Goal: Transaction & Acquisition: Purchase product/service

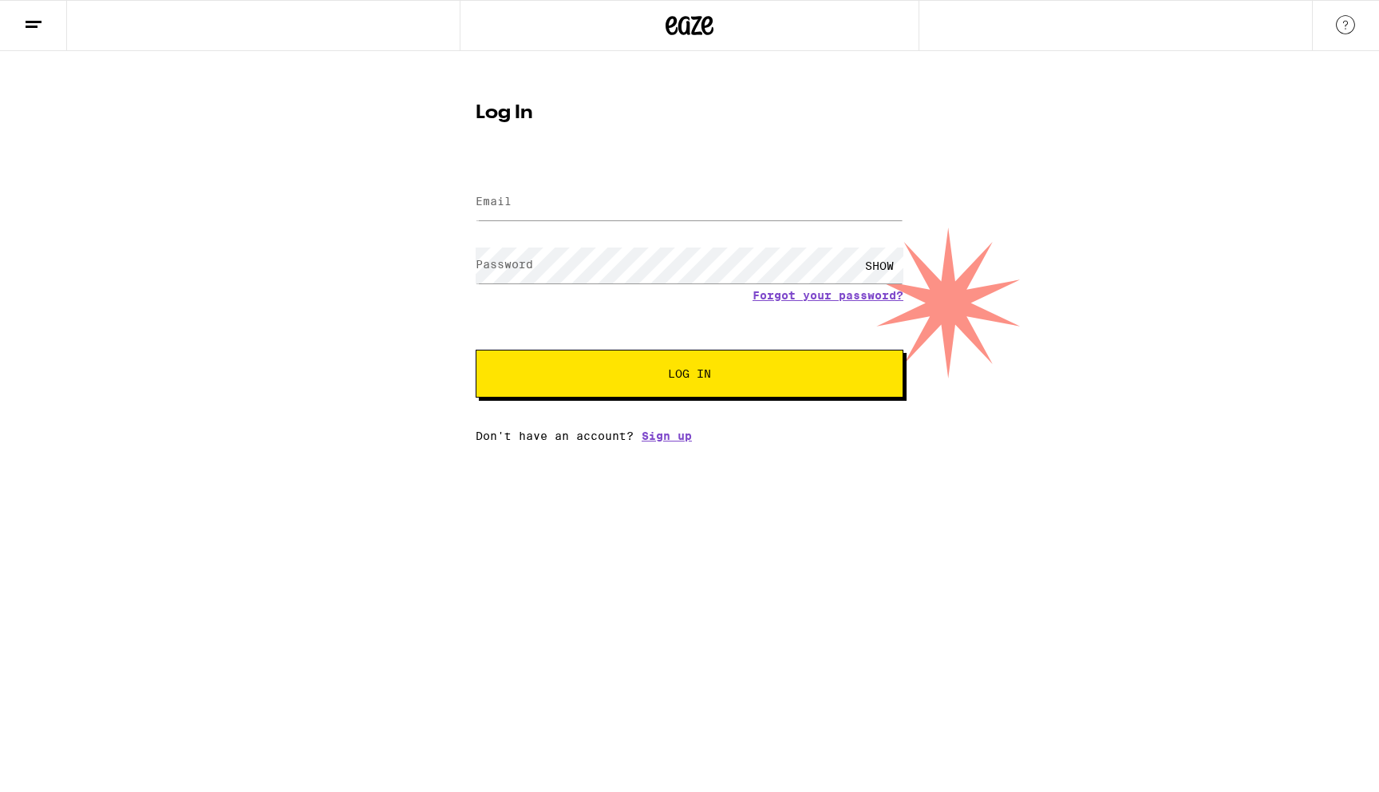
click at [844, 227] on form "Email Email Password Password SHOW Forgot your password? Log In" at bounding box center [690, 280] width 428 height 235
click at [810, 217] on input "Email" at bounding box center [690, 202] width 428 height 36
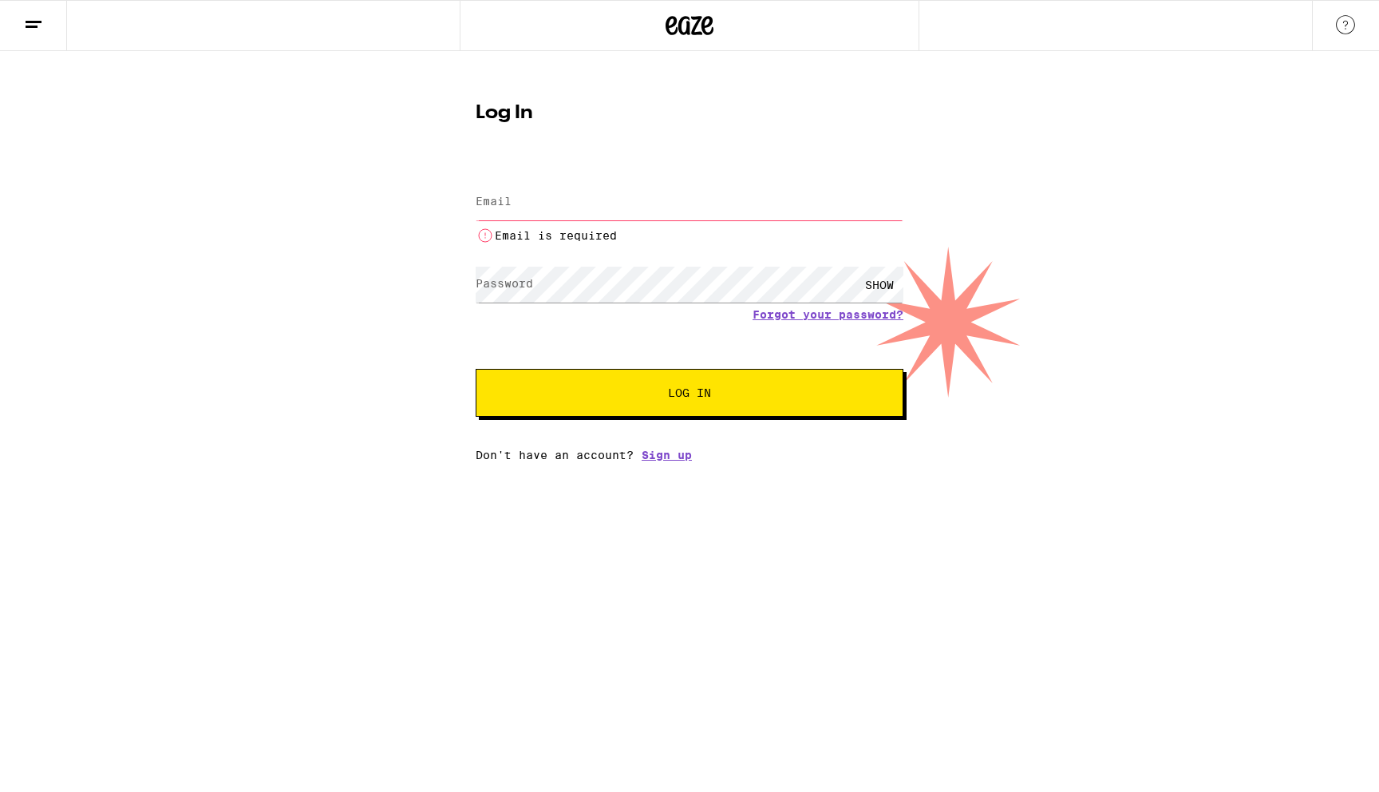
type input "[EMAIL_ADDRESS][DOMAIN_NAME]"
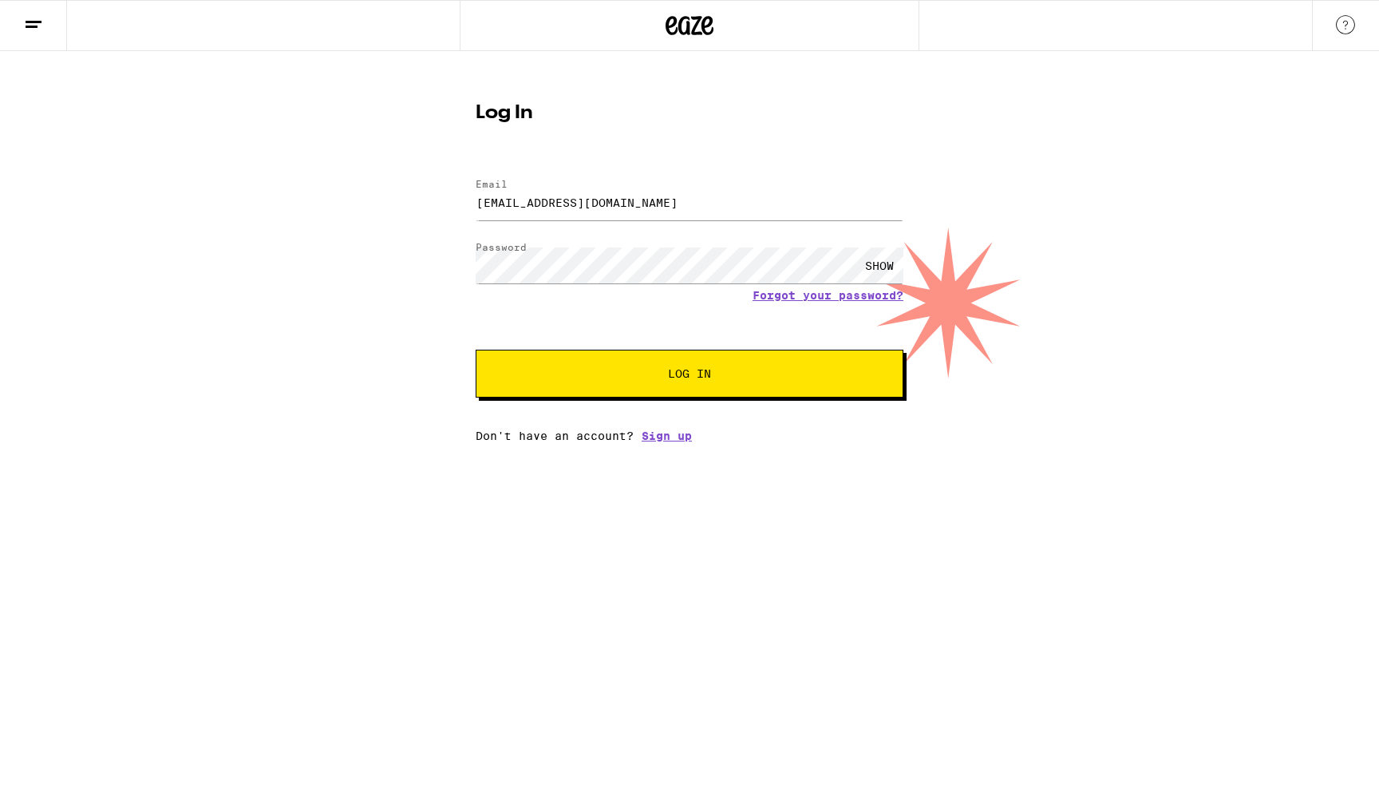
click at [675, 375] on span "Log In" at bounding box center [689, 373] width 43 height 11
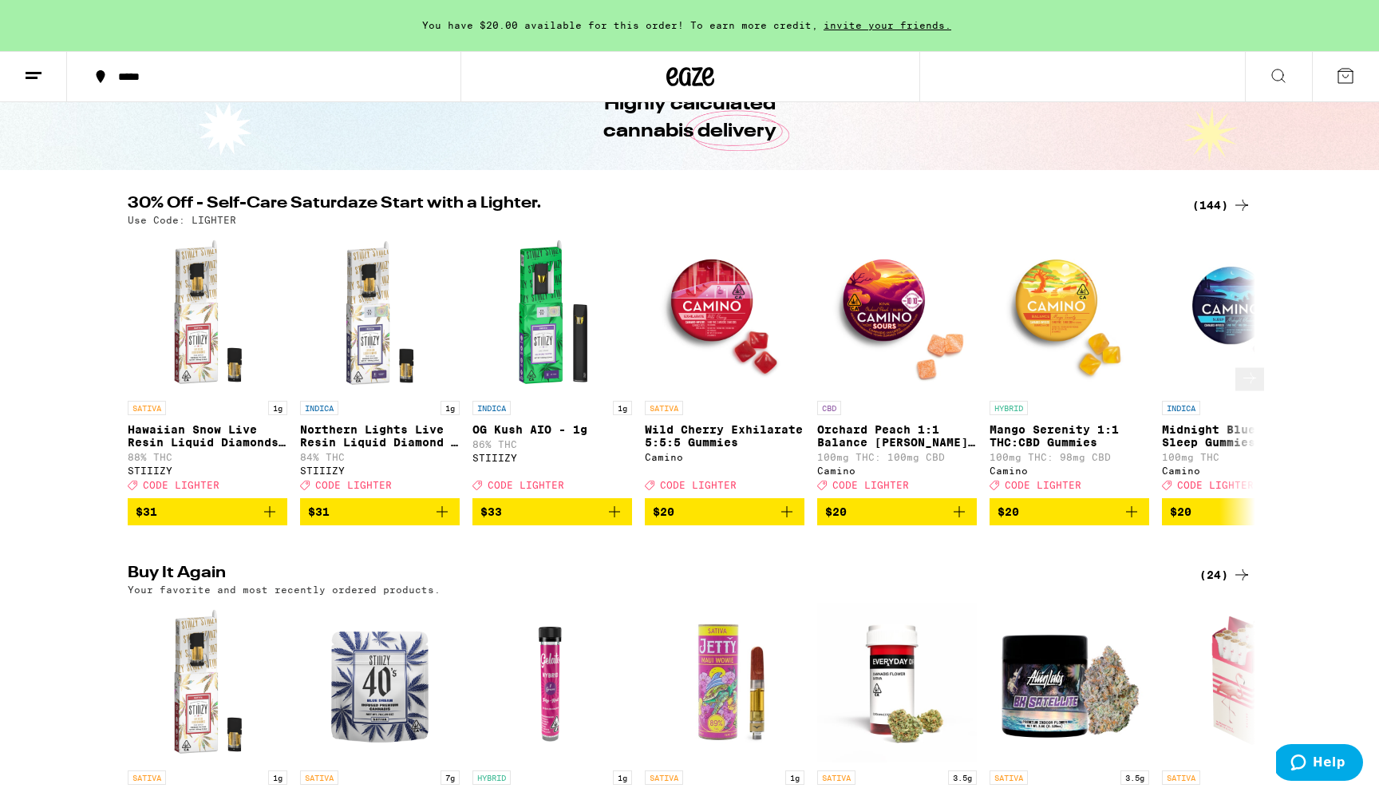
scroll to position [91, 0]
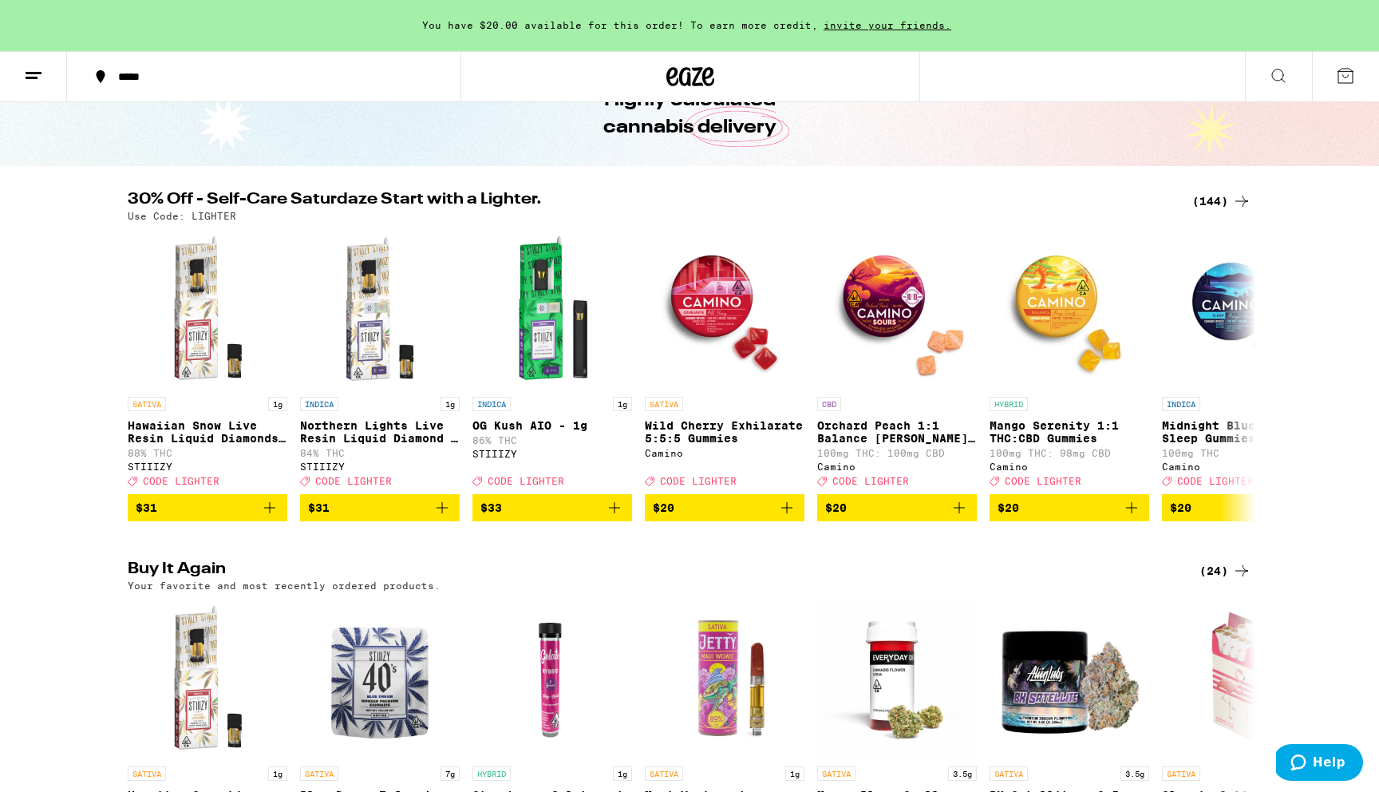
click at [1235, 200] on icon at bounding box center [1241, 201] width 19 height 19
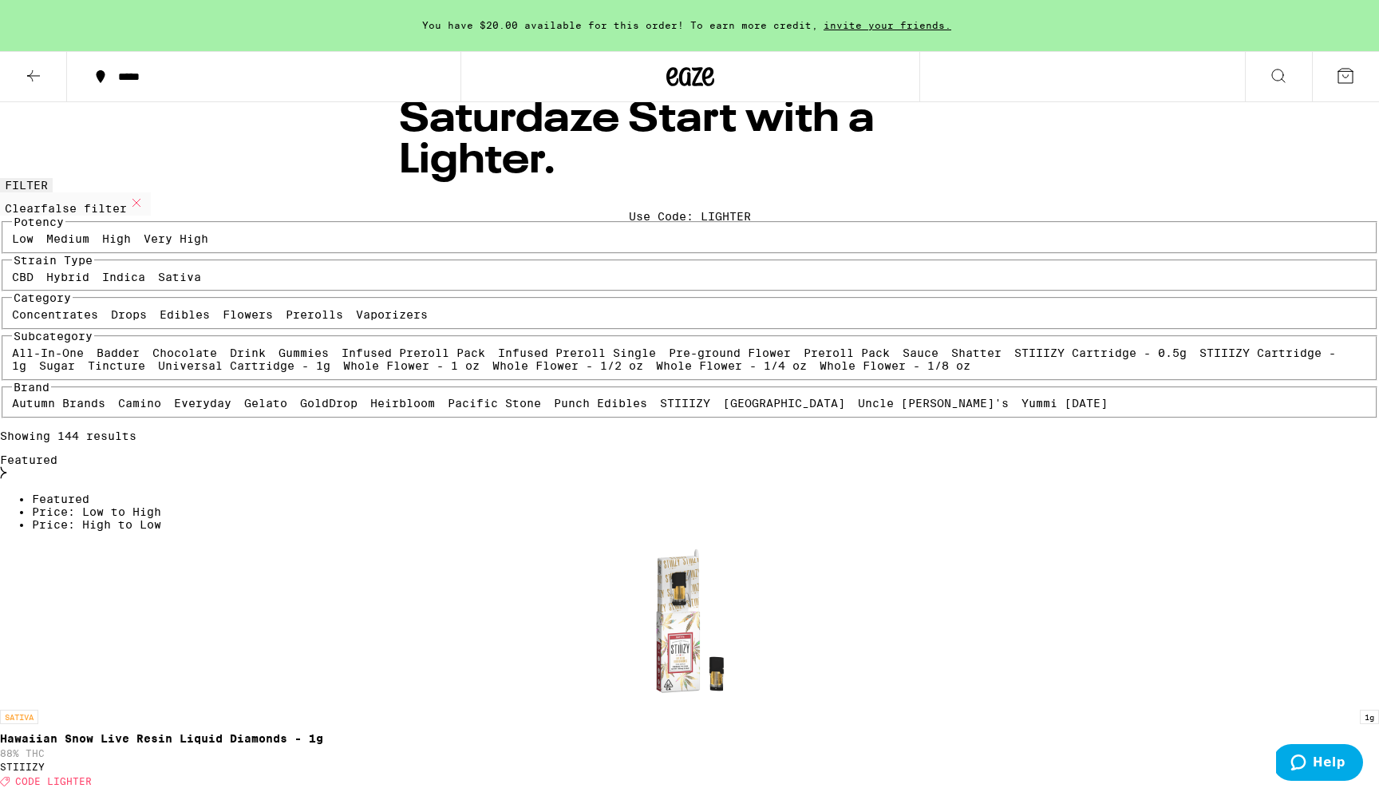
scroll to position [31, 0]
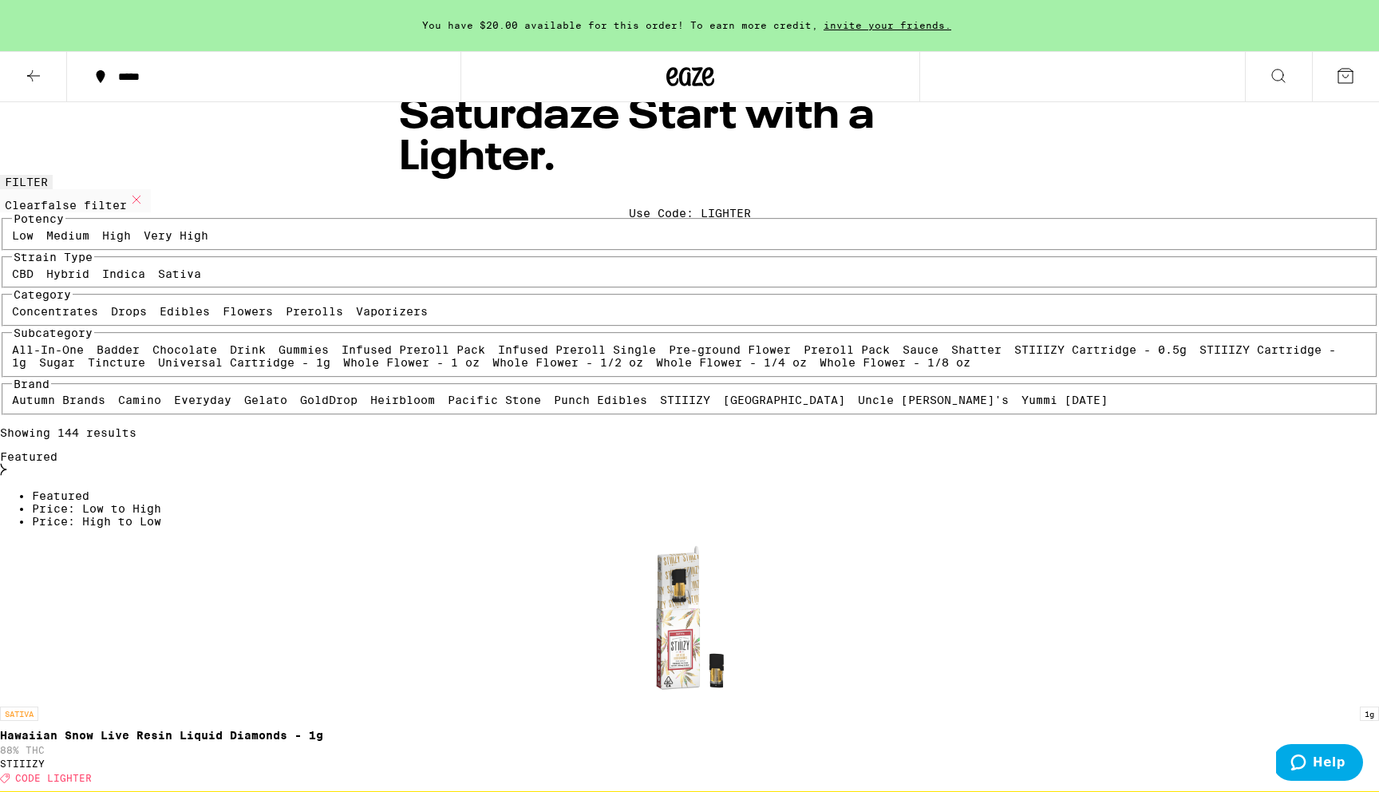
click at [158, 280] on label "Sativa" at bounding box center [179, 273] width 43 height 13
click at [161, 271] on input "Sativa" at bounding box center [161, 270] width 1 height 1
checkbox input "true"
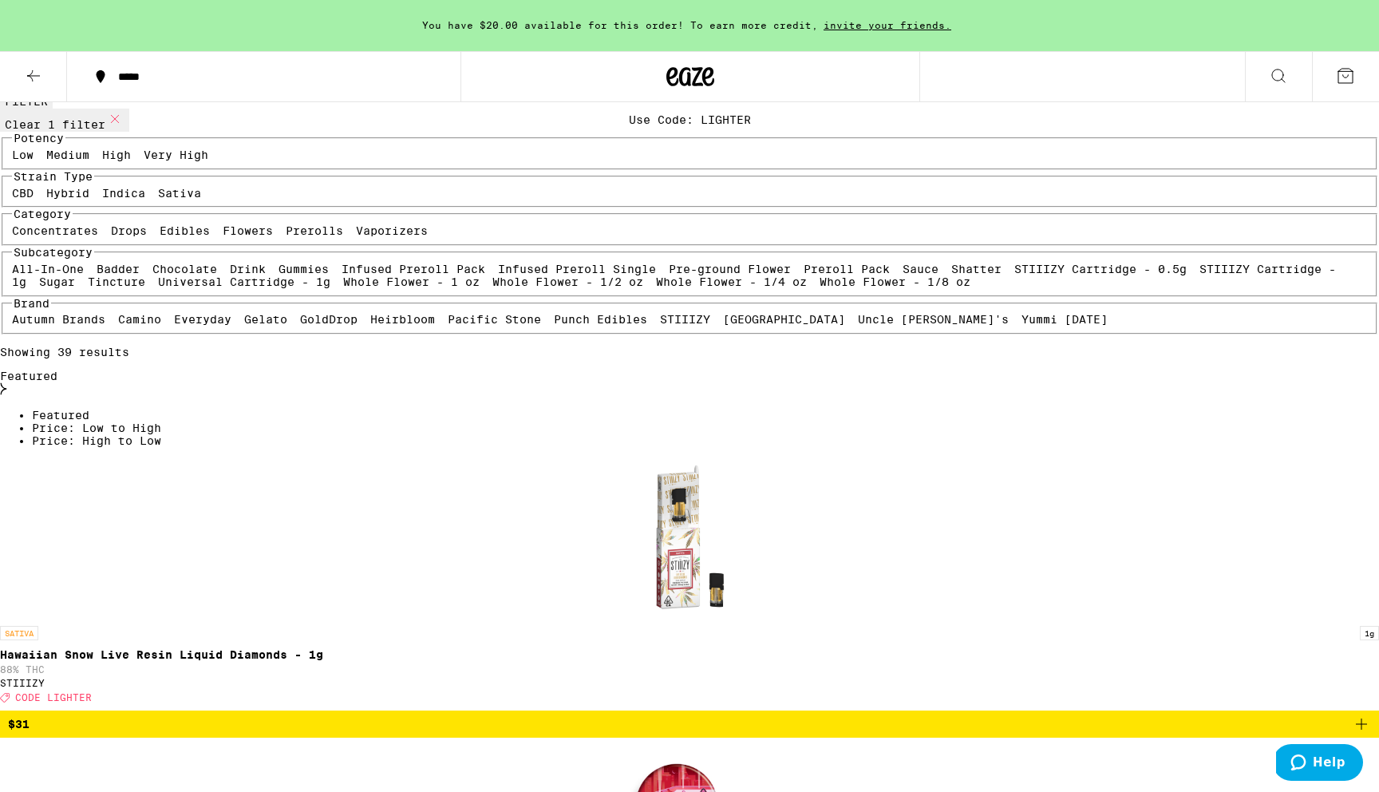
scroll to position [123, 0]
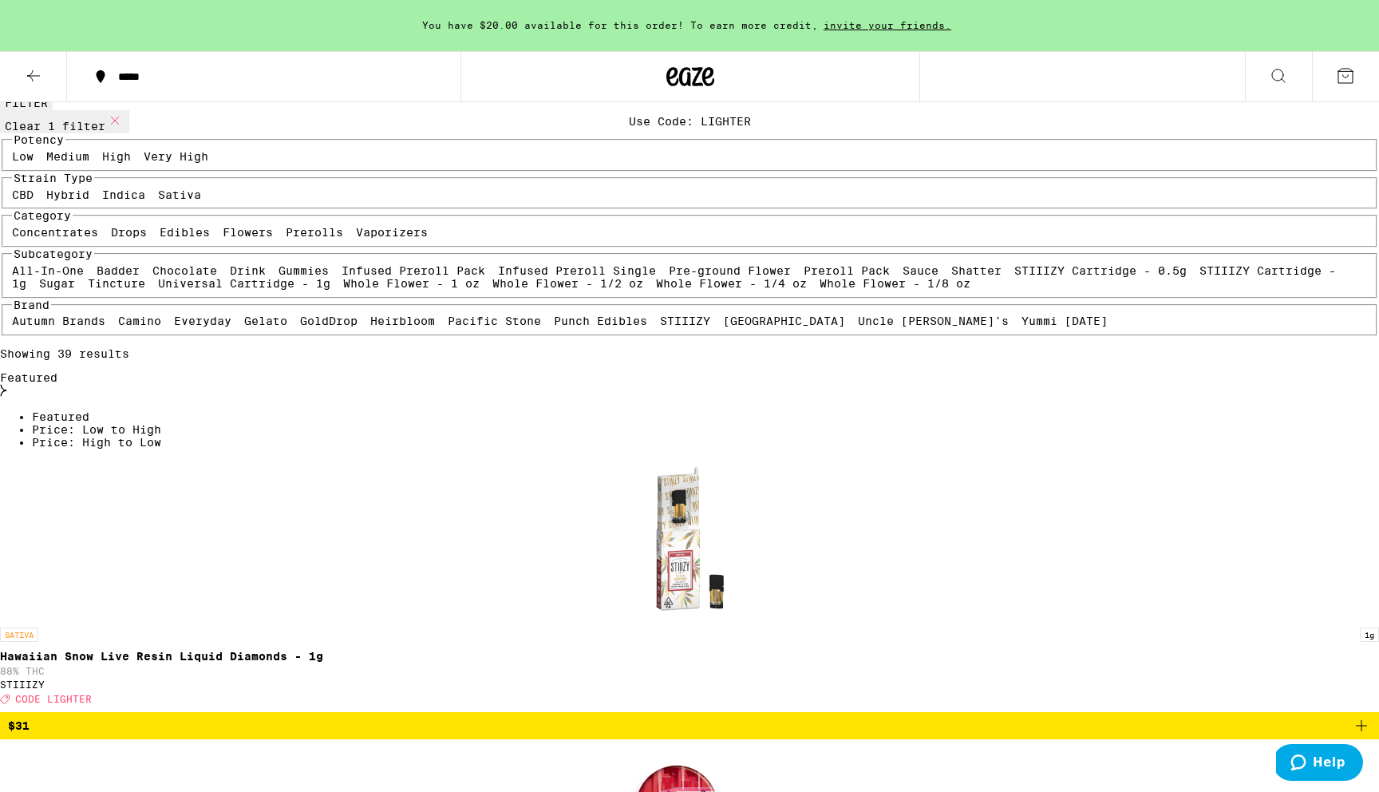
click at [205, 239] on div "Concentrates Drops Edibles Flowers Prerolls Vaporizers" at bounding box center [690, 232] width 1356 height 13
click at [223, 239] on label "Flowers" at bounding box center [248, 232] width 50 height 13
click at [226, 229] on input "Flowers" at bounding box center [226, 228] width 1 height 1
checkbox input "true"
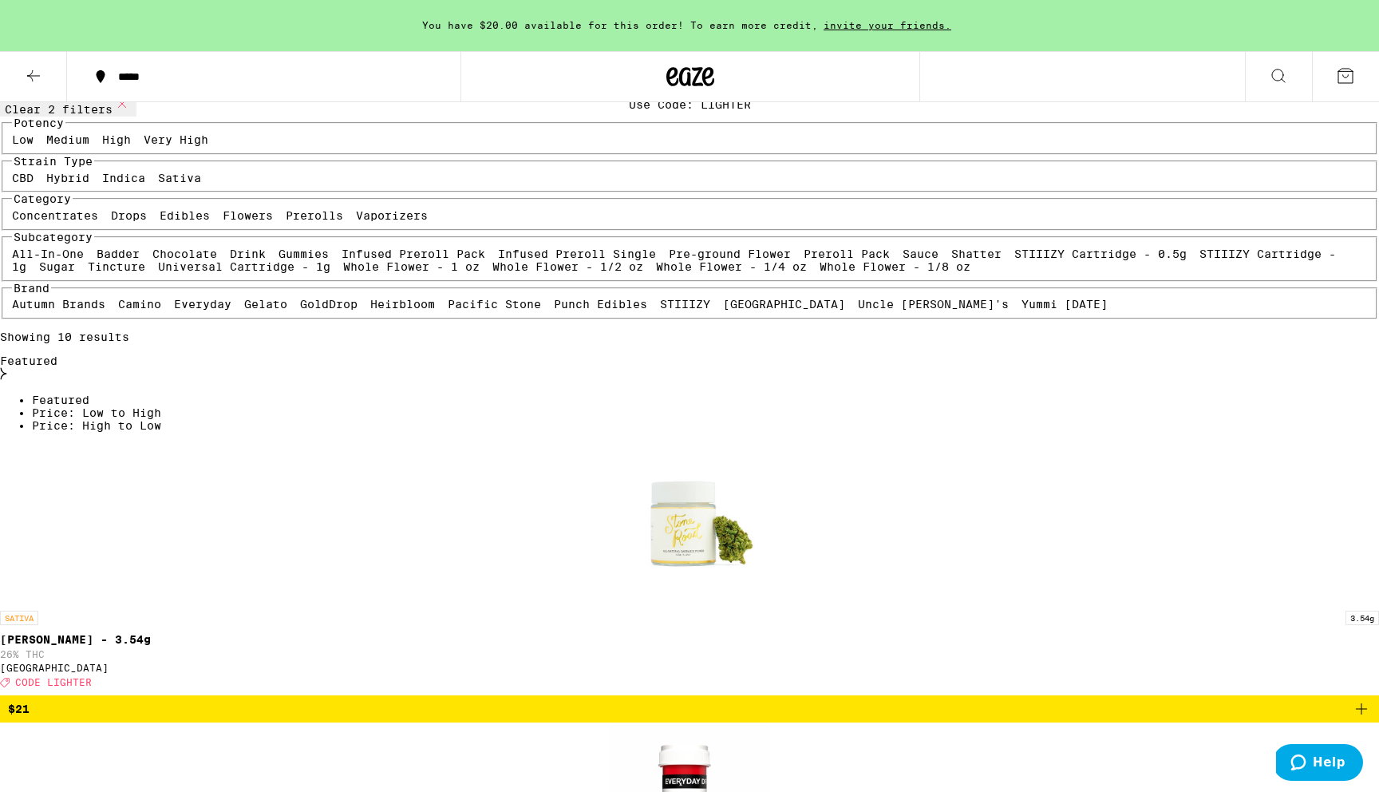
scroll to position [141, 0]
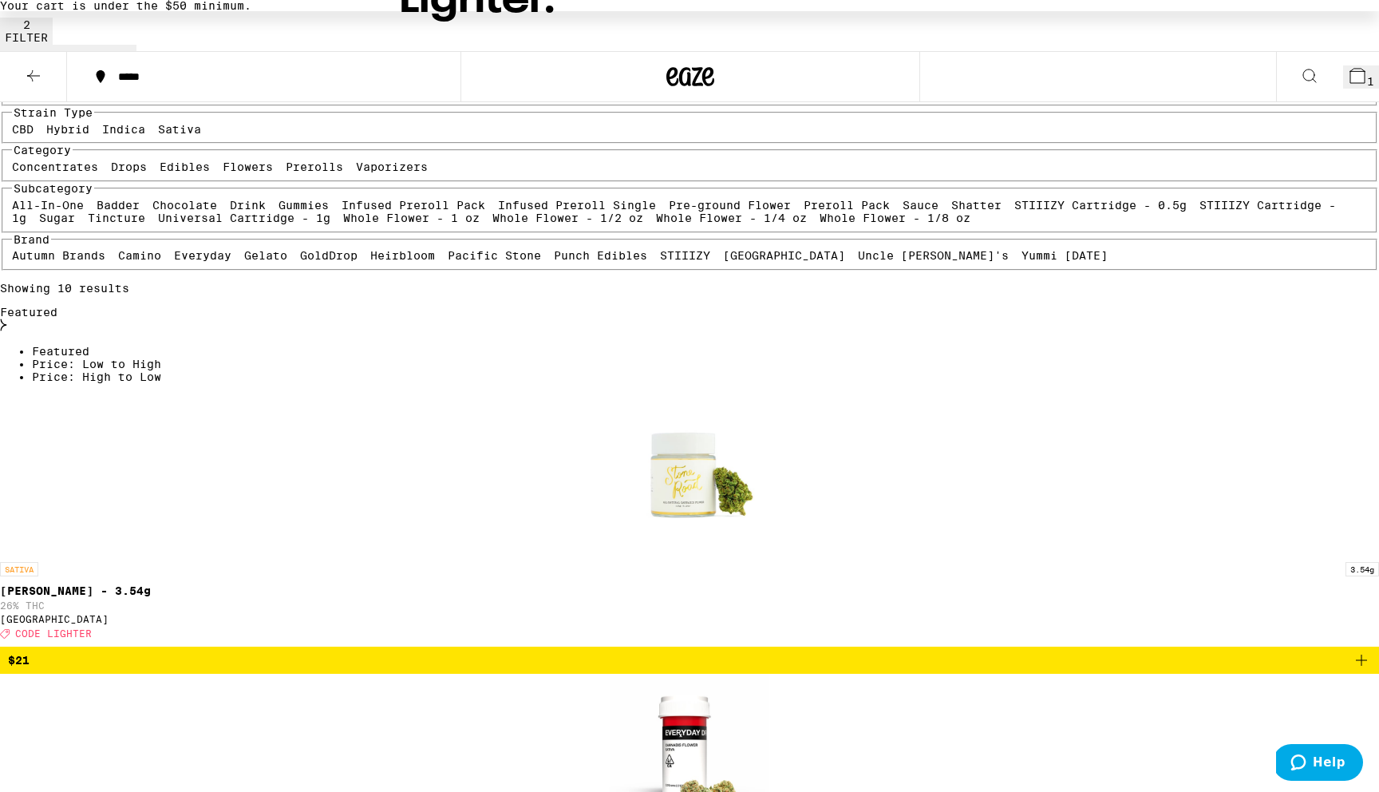
scroll to position [191, 0]
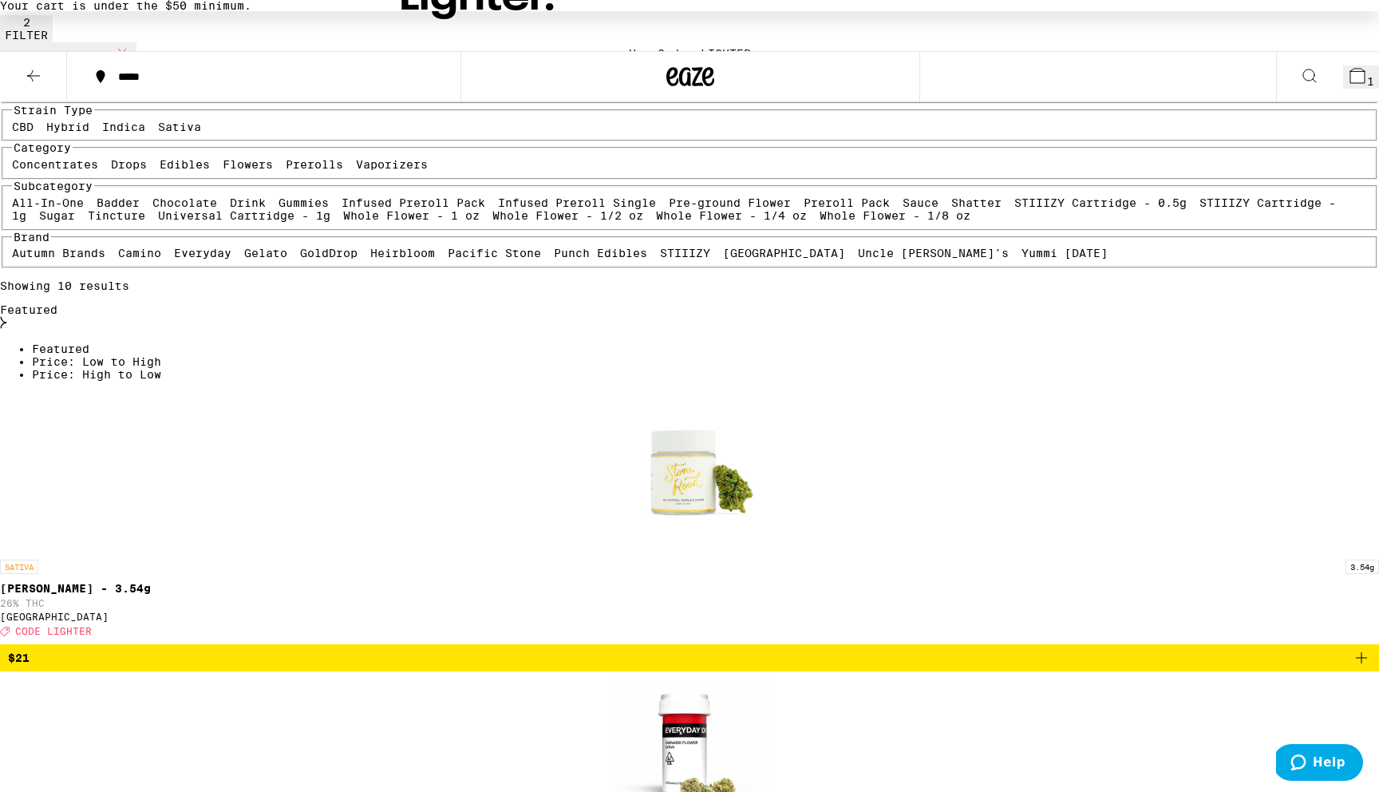
click at [531, 648] on span "$21" at bounding box center [689, 657] width 1363 height 19
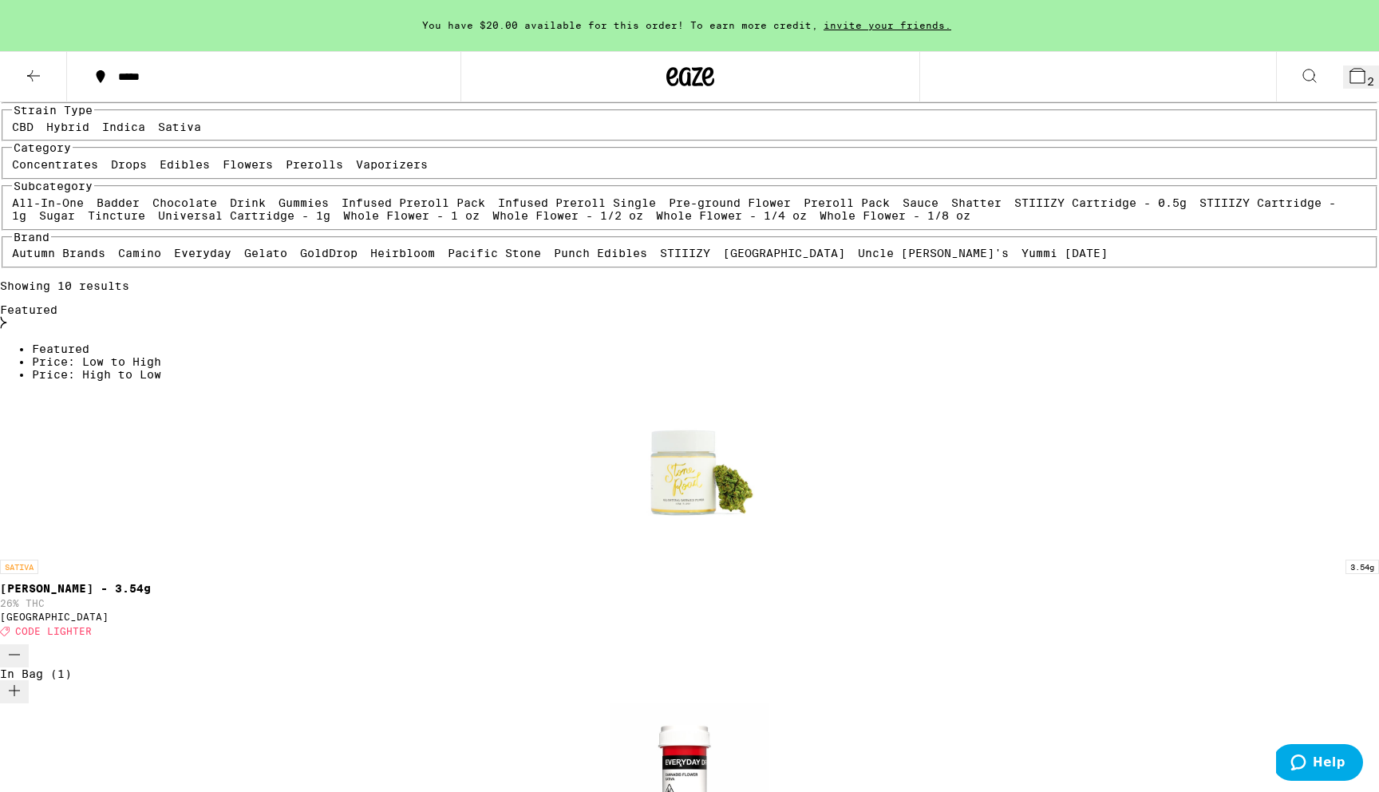
click at [34, 133] on label "CBD" at bounding box center [23, 127] width 22 height 13
click at [16, 124] on input "CBD" at bounding box center [15, 123] width 1 height 1
click at [34, 133] on label "CBD" at bounding box center [23, 127] width 22 height 13
click at [16, 124] on input "CBD" at bounding box center [15, 123] width 1 height 1
checkbox input "false"
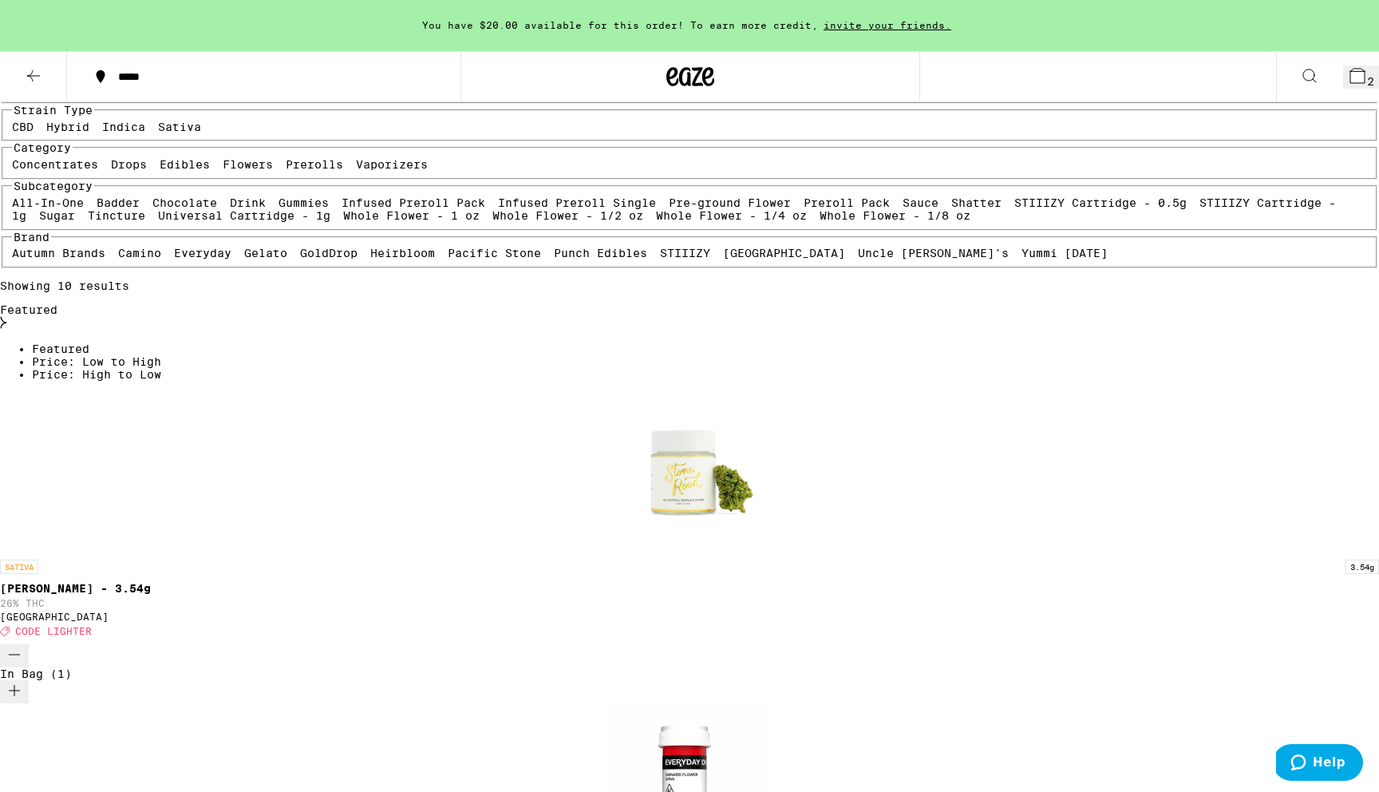
click at [164, 133] on label "Sativa" at bounding box center [179, 127] width 43 height 13
click at [162, 124] on input "Sativa" at bounding box center [161, 123] width 1 height 1
checkbox input "false"
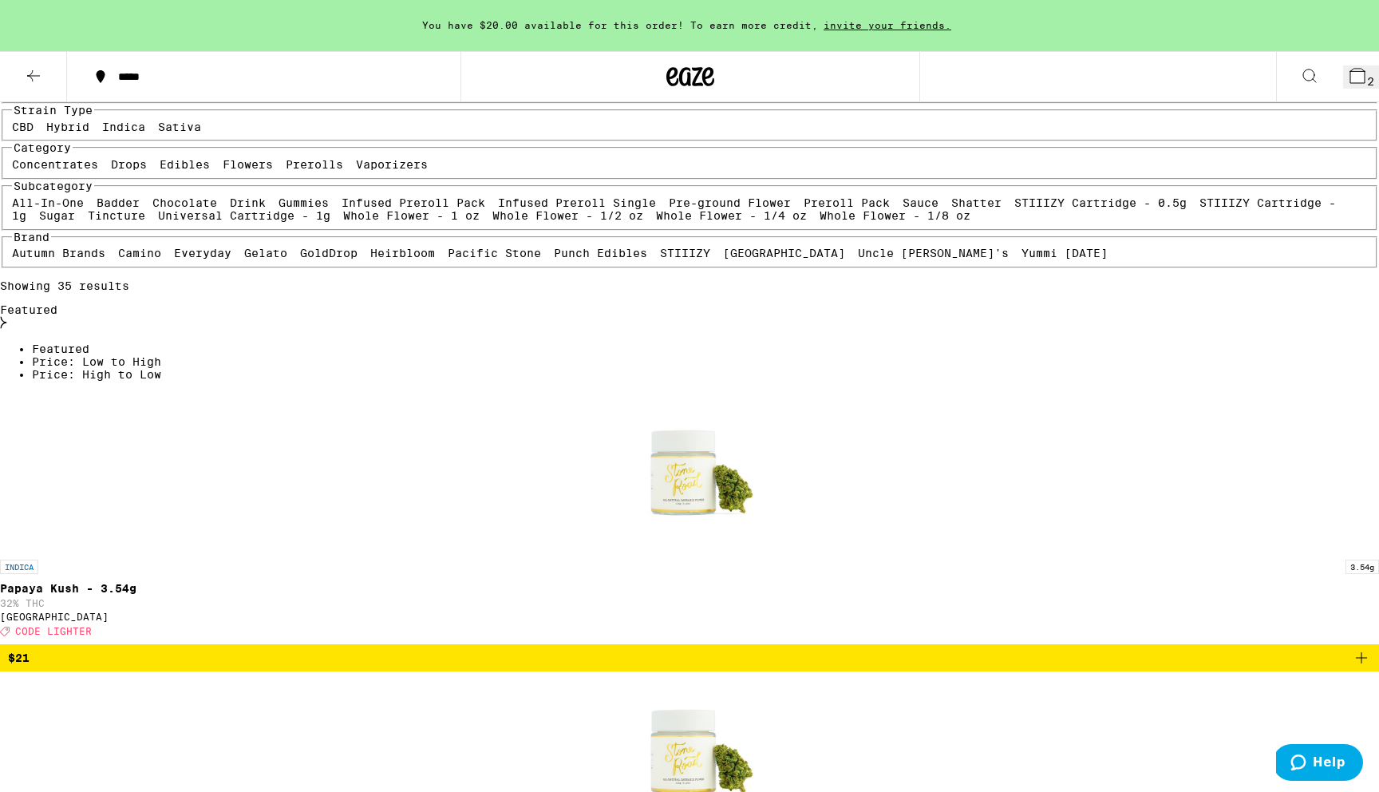
click at [356, 171] on label "Vaporizers" at bounding box center [392, 164] width 72 height 13
click at [359, 161] on input "Vaporizers" at bounding box center [359, 160] width 1 height 1
checkbox input "true"
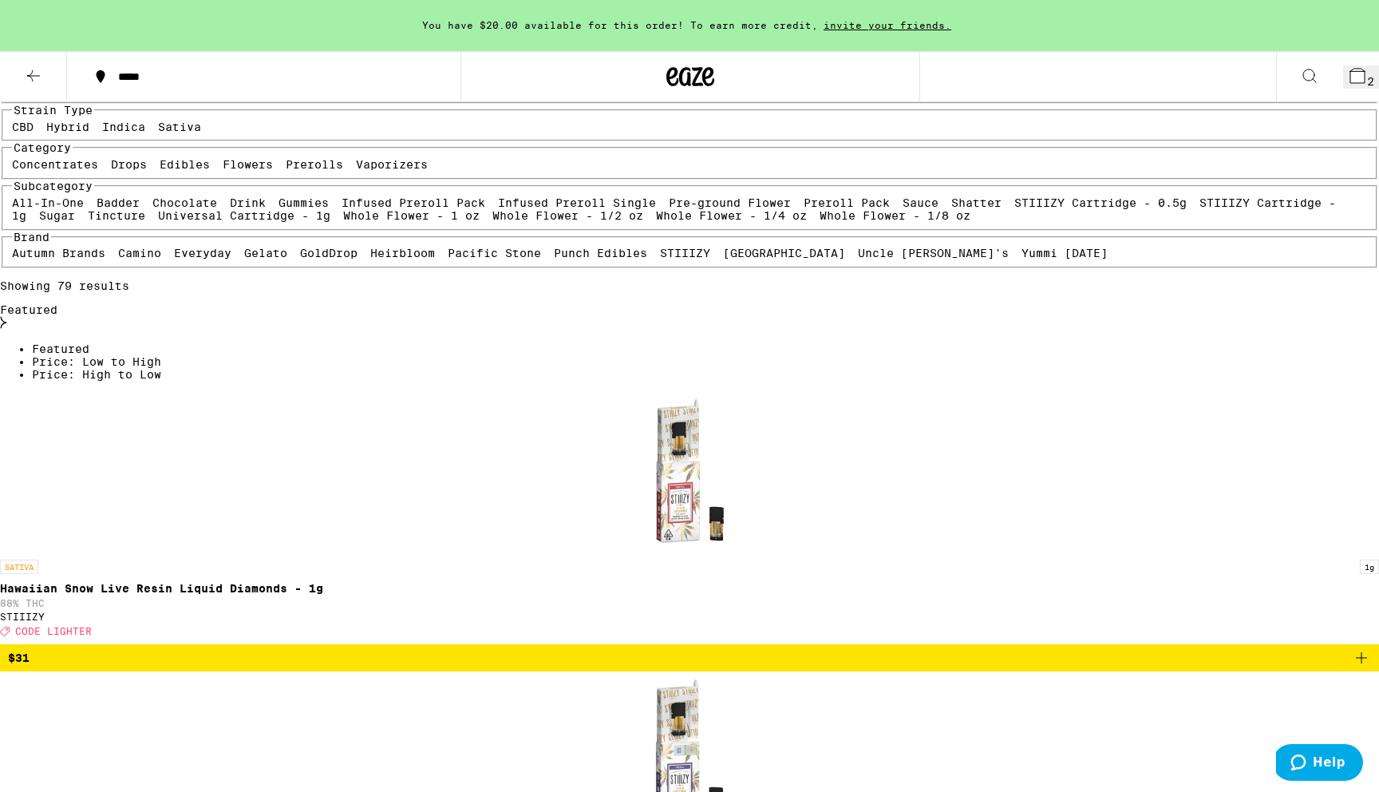
click at [183, 171] on div "Concentrates Drops Edibles Flowers Prerolls Vaporizers" at bounding box center [690, 164] width 1356 height 13
click at [223, 171] on label "Flowers" at bounding box center [248, 164] width 50 height 13
click at [226, 161] on input "Flowers" at bounding box center [226, 160] width 1 height 1
checkbox input "false"
click at [180, 133] on label "Sativa" at bounding box center [179, 127] width 43 height 13
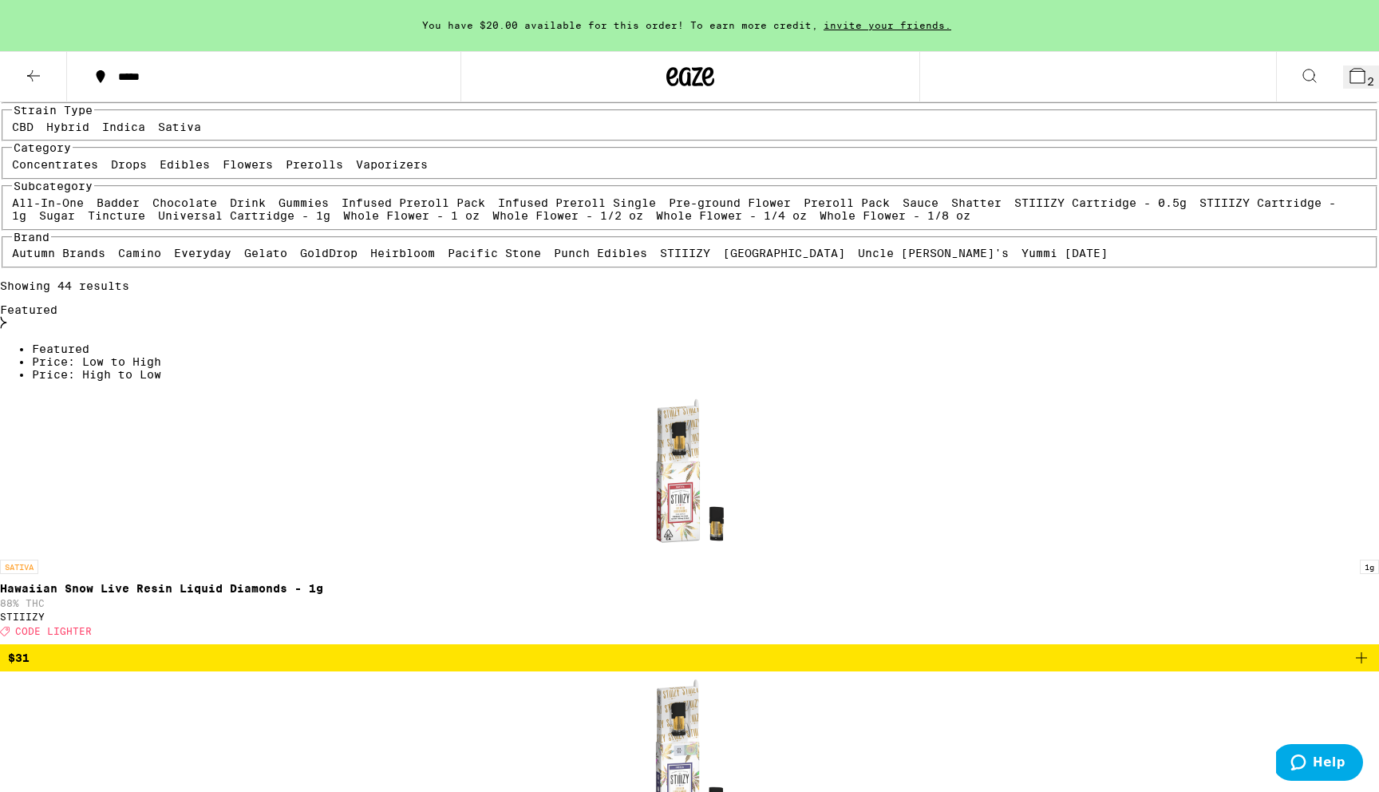
click at [162, 124] on input "Sativa" at bounding box center [161, 123] width 1 height 1
checkbox input "true"
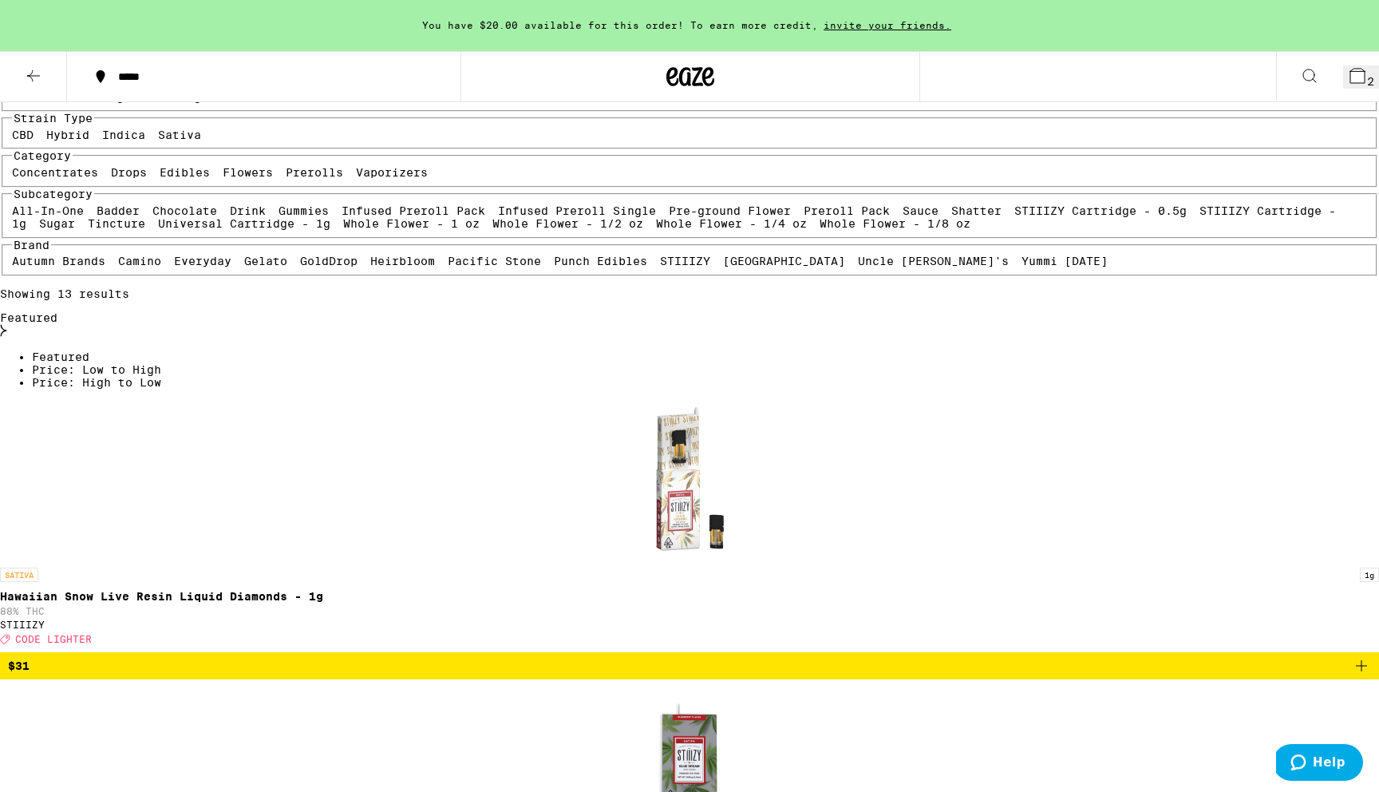
scroll to position [168, 0]
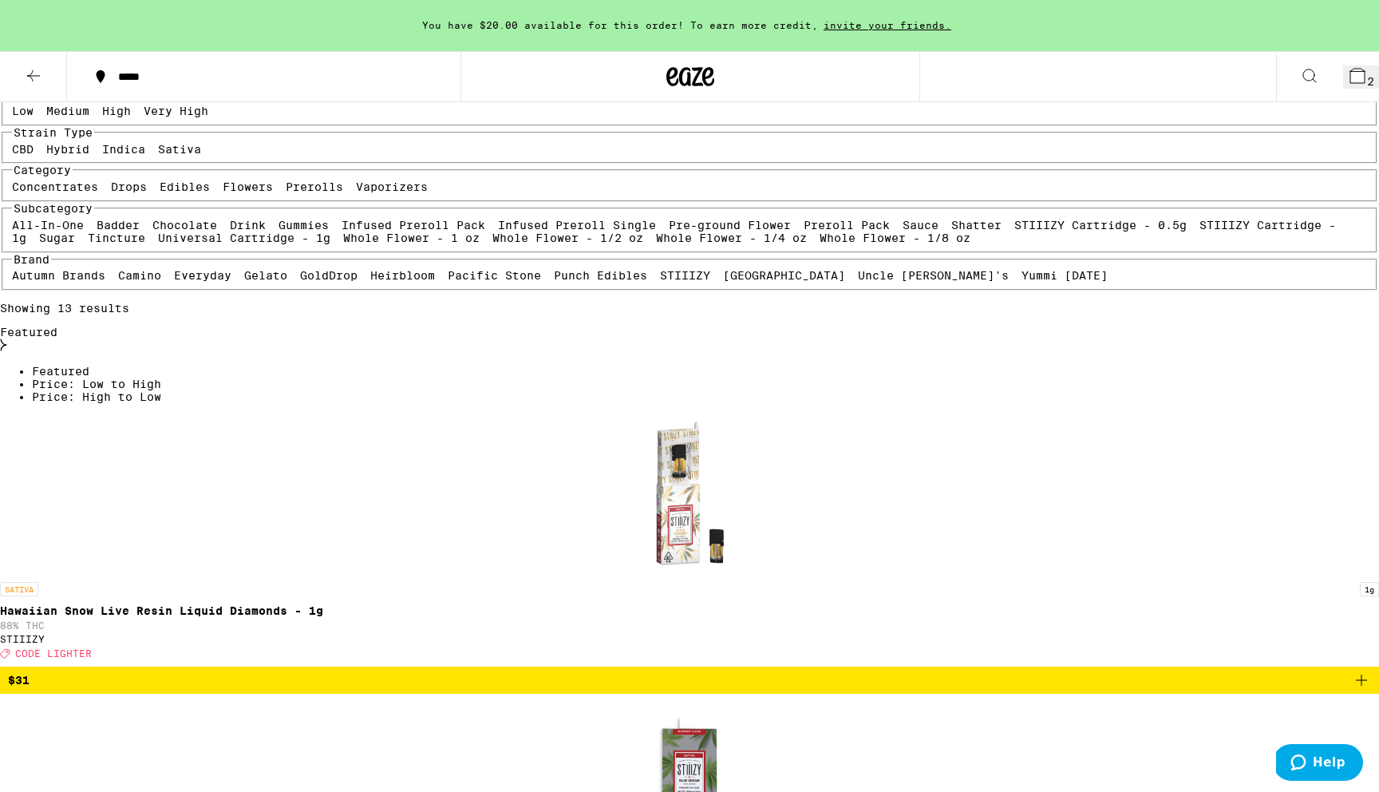
click at [1343, 79] on button "3" at bounding box center [1361, 76] width 36 height 23
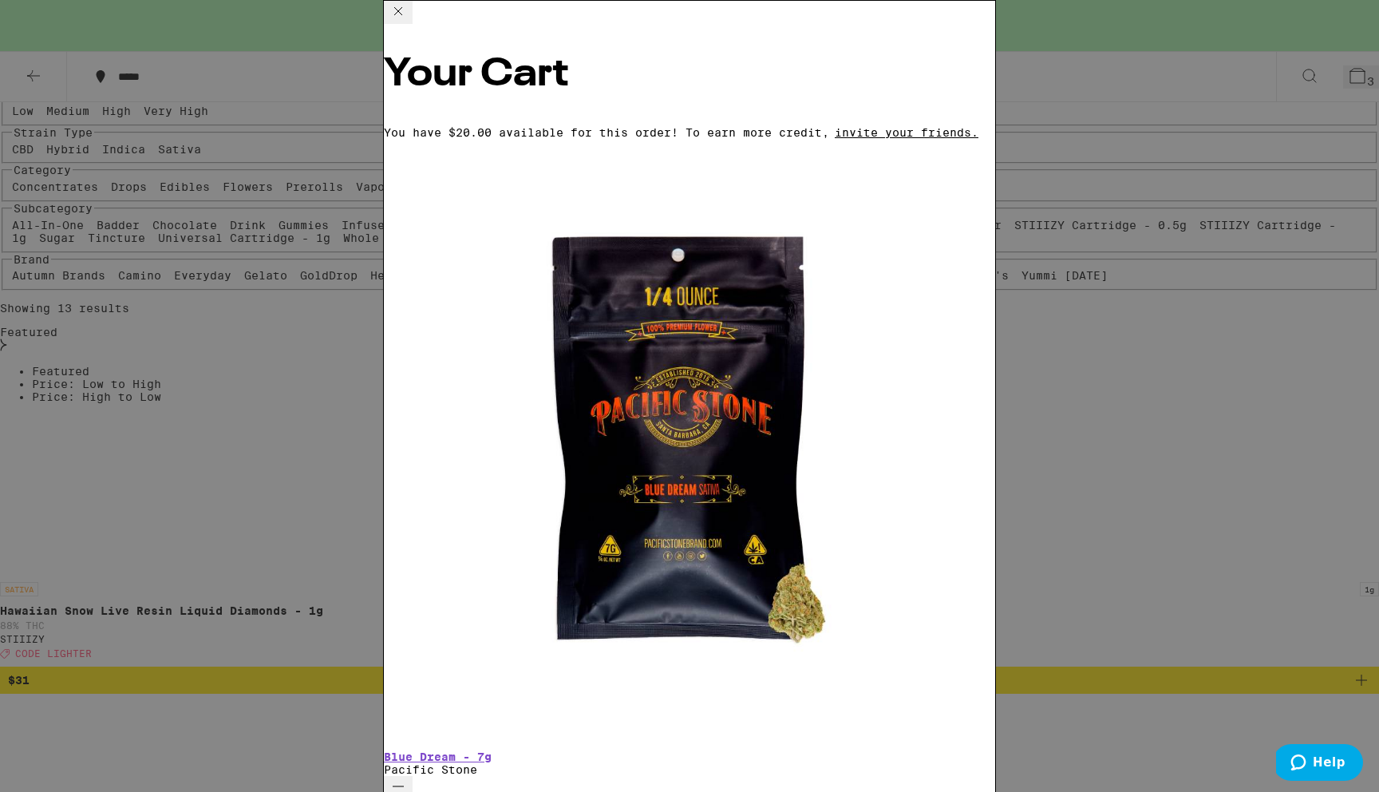
scroll to position [65, 0]
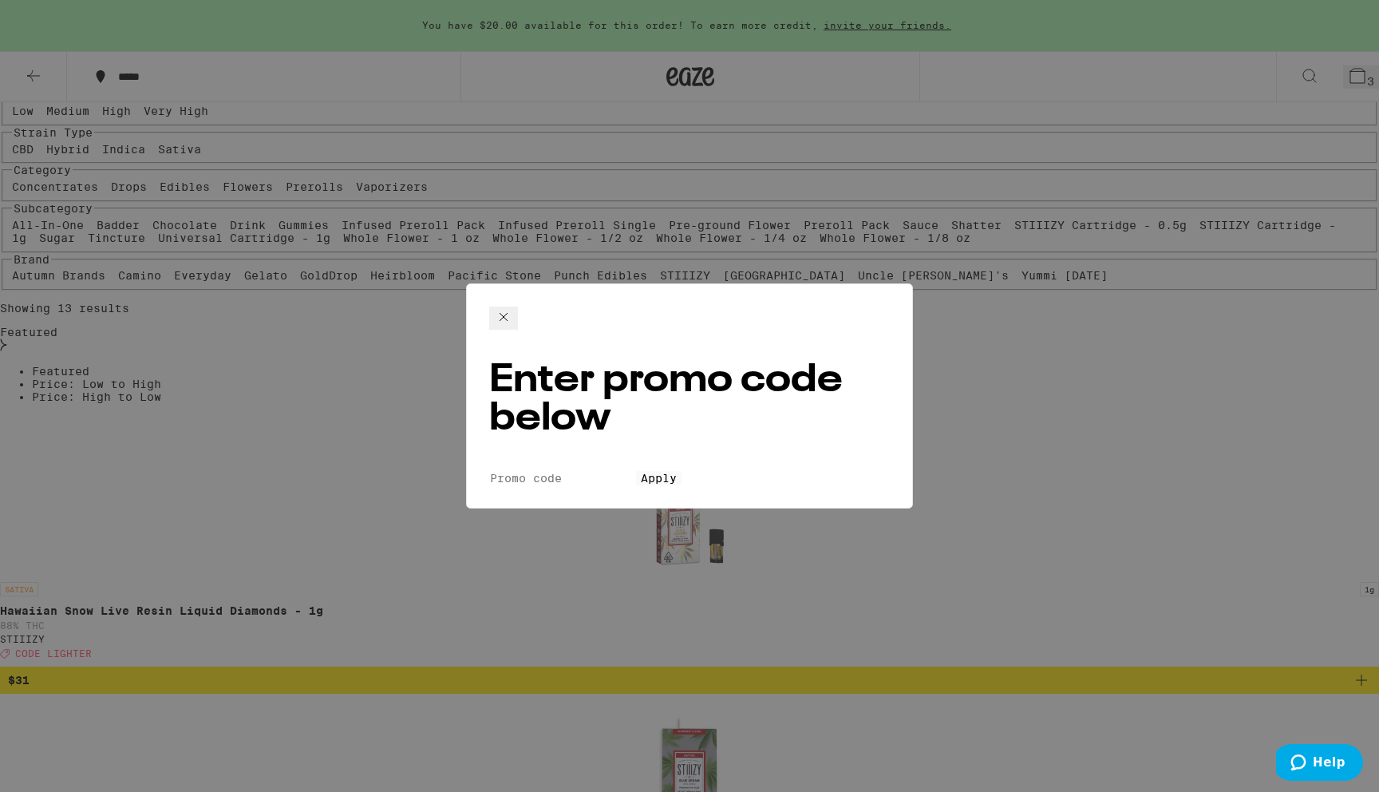
click at [636, 471] on input "Promo Code" at bounding box center [562, 478] width 147 height 14
type input "lighter"
click at [636, 471] on button "Apply" at bounding box center [658, 478] width 45 height 14
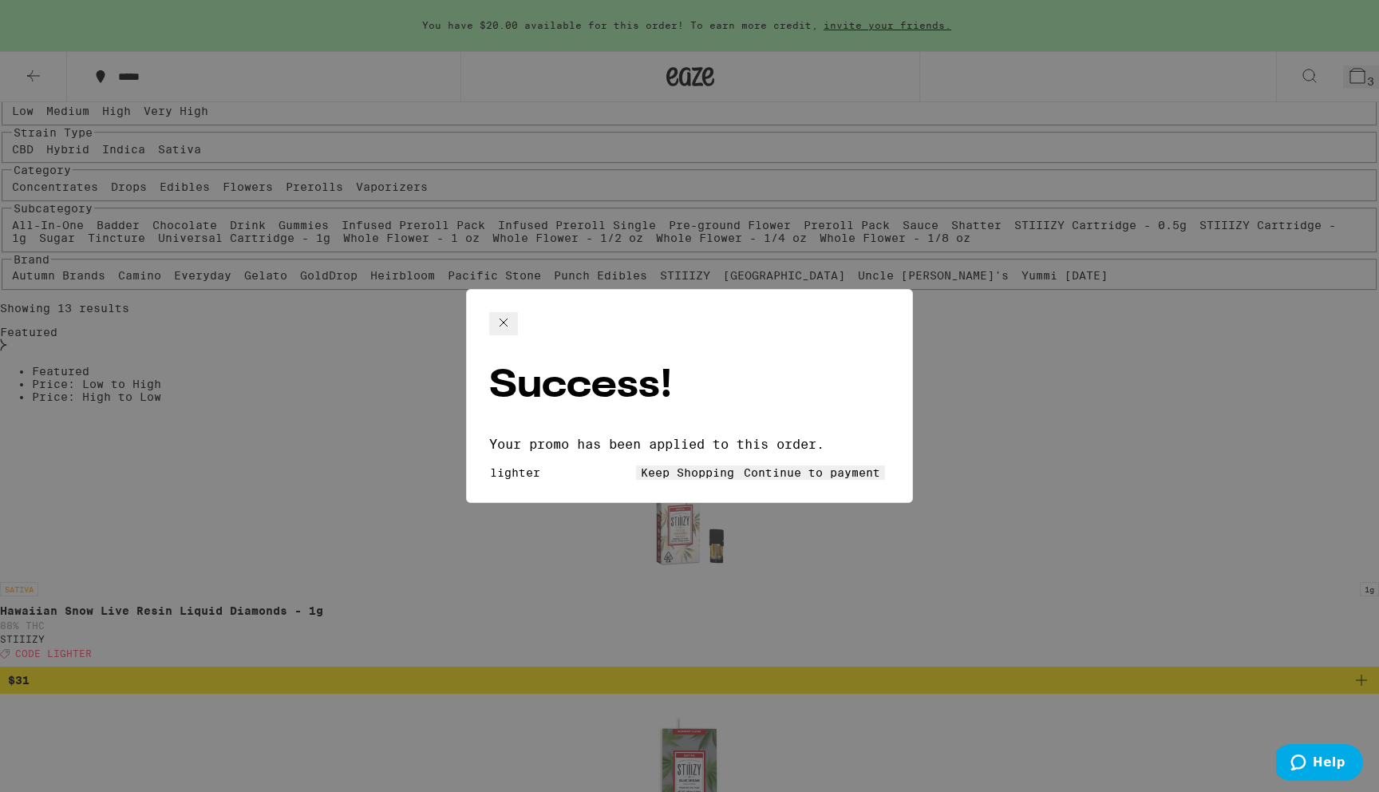
click at [739, 465] on button "Continue to payment" at bounding box center [812, 472] width 146 height 14
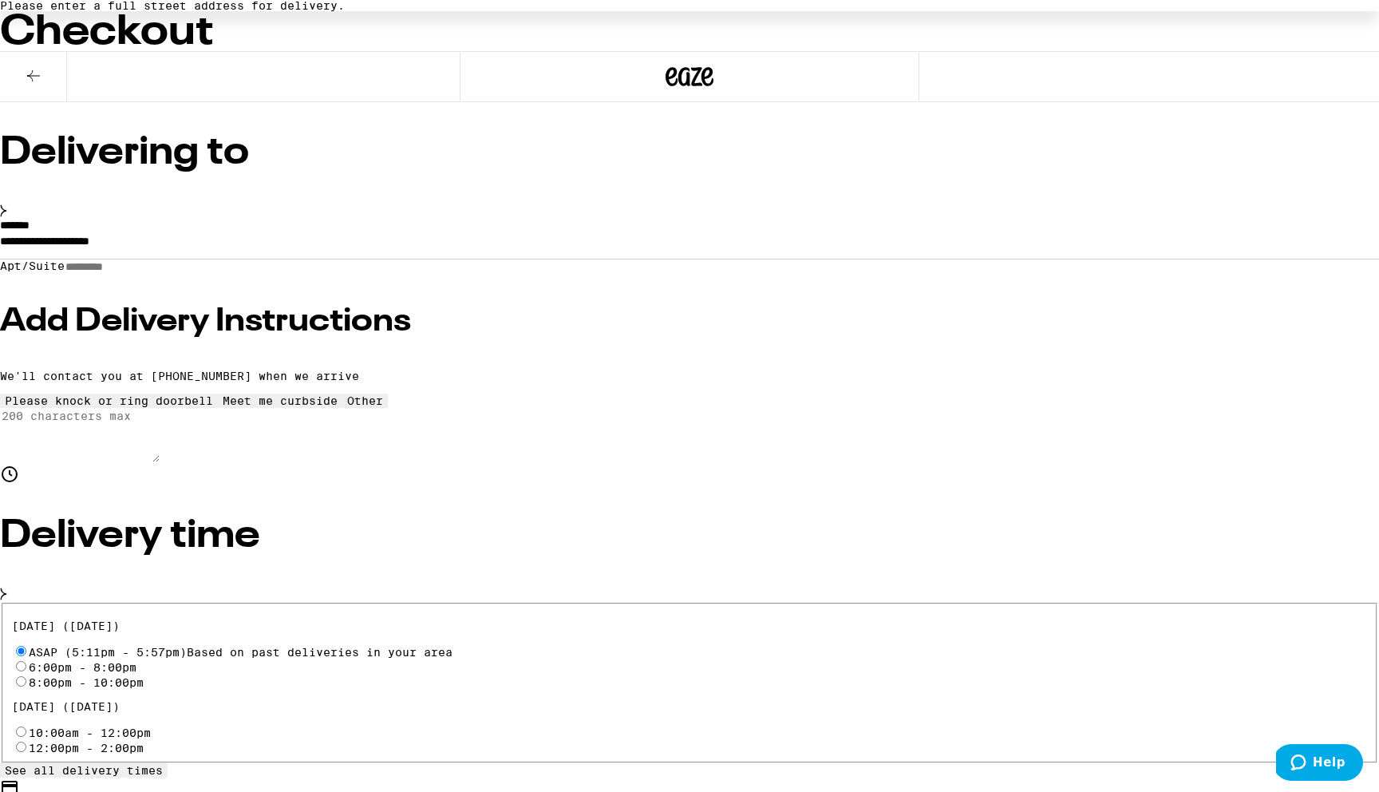
scroll to position [144, 0]
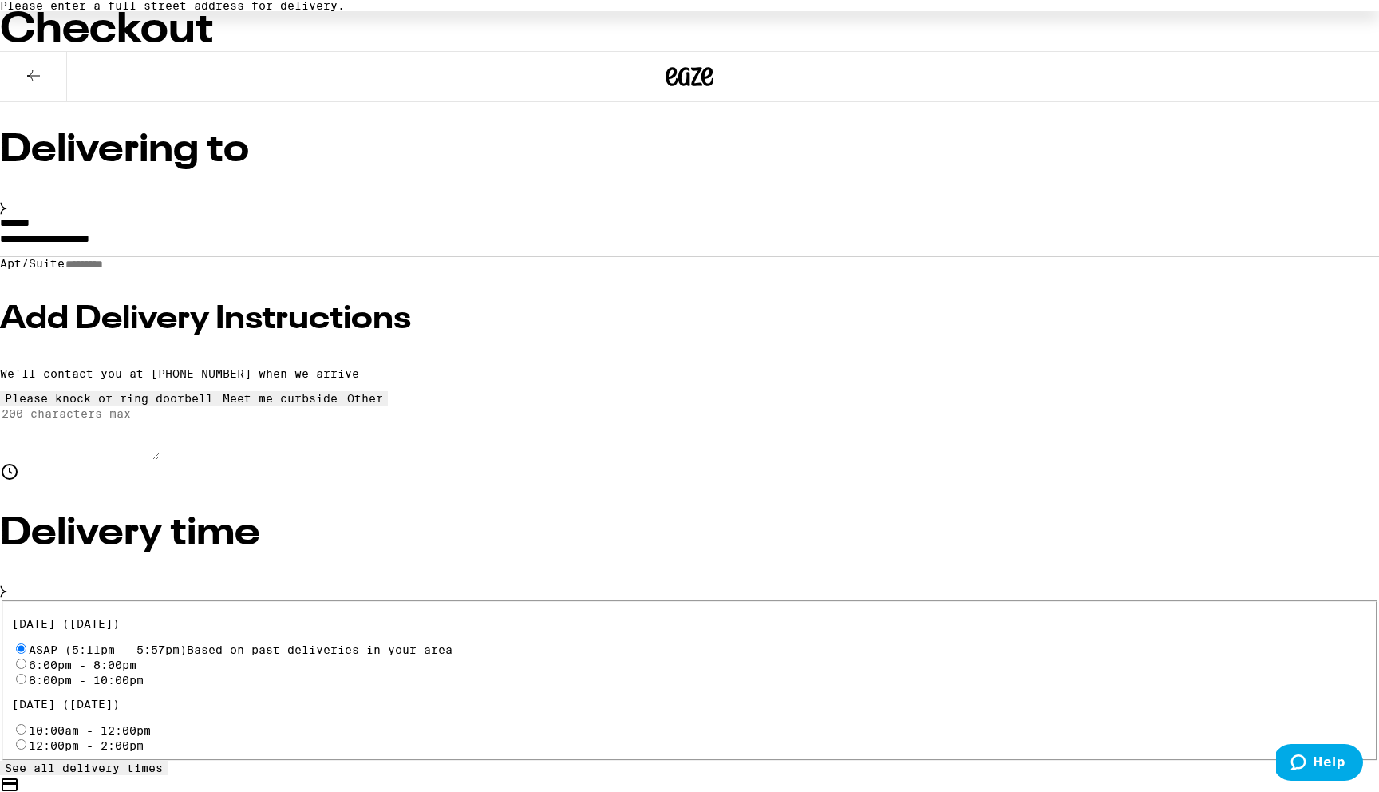
click at [30, 217] on label "*******" at bounding box center [15, 222] width 30 height 11
click at [465, 229] on input "**********" at bounding box center [689, 242] width 1379 height 27
click at [453, 229] on input "**********" at bounding box center [689, 242] width 1379 height 27
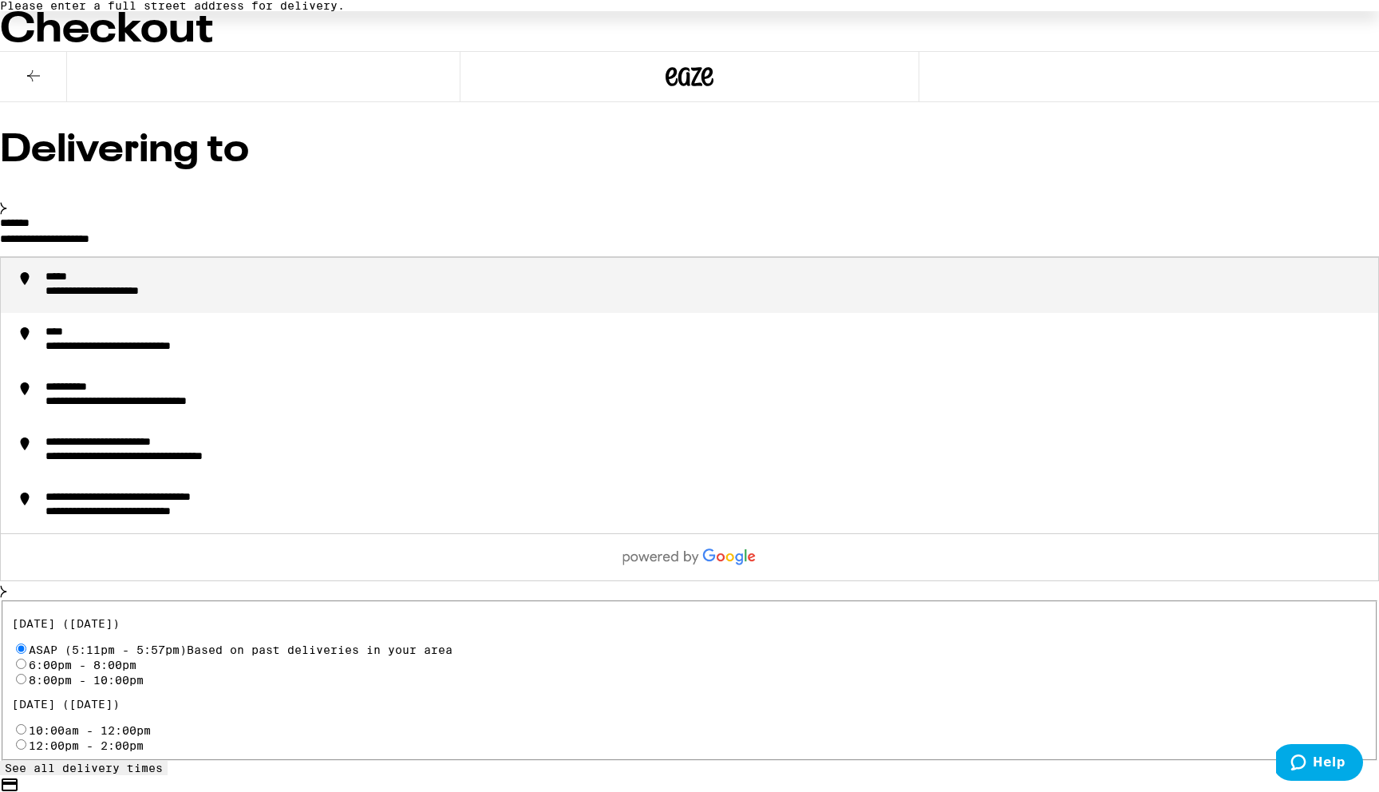
click at [453, 229] on input "**********" at bounding box center [689, 242] width 1379 height 27
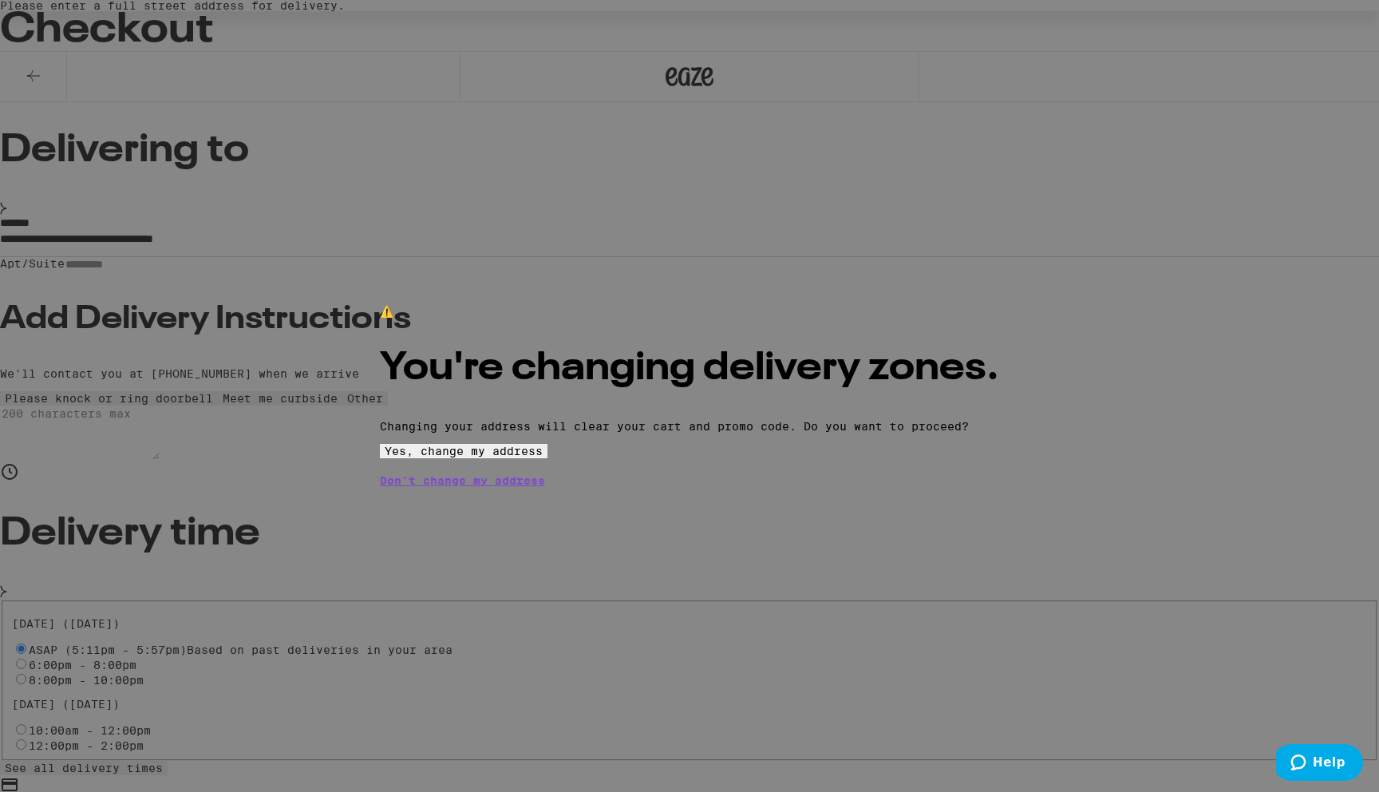
click at [548, 458] on button "Yes, change my address" at bounding box center [464, 451] width 168 height 14
type input "**********"
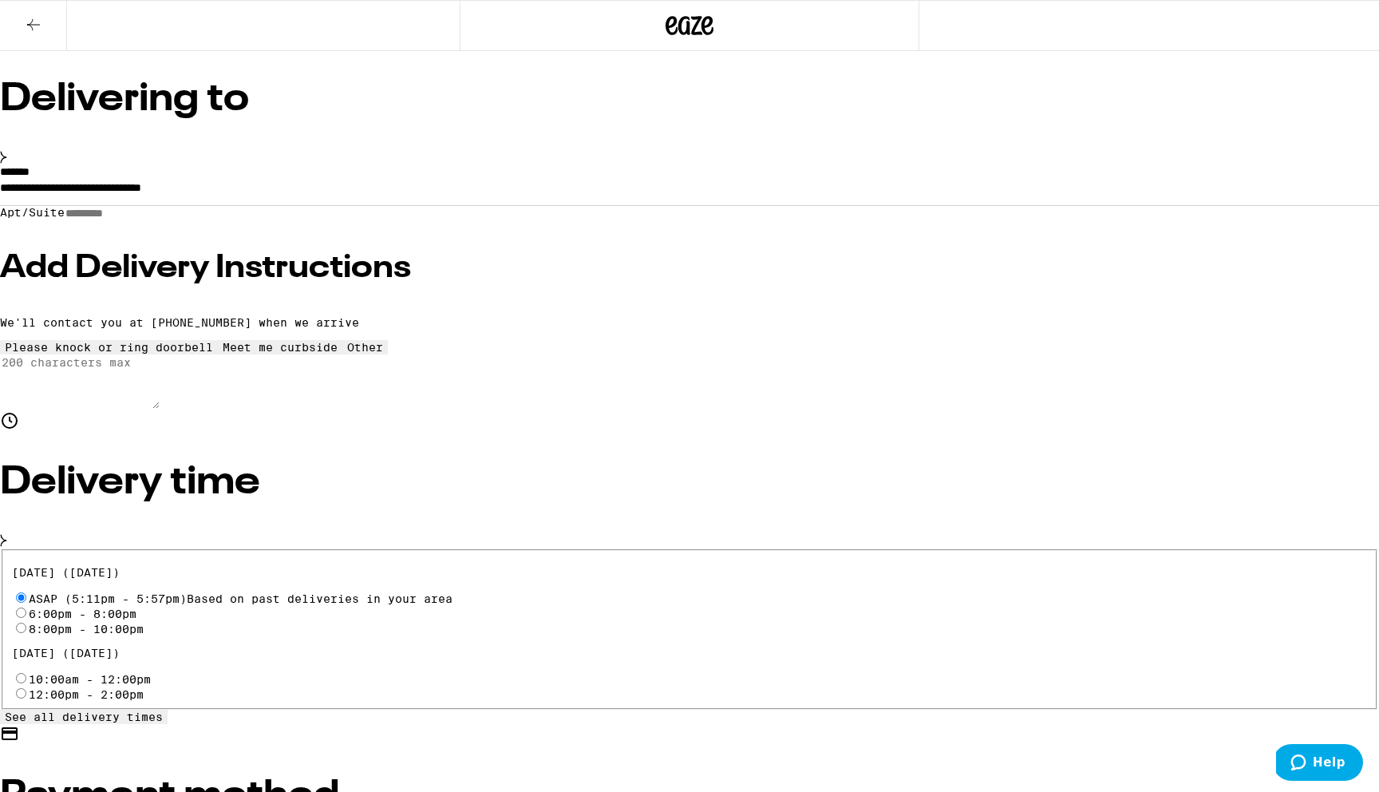
scroll to position [93, 0]
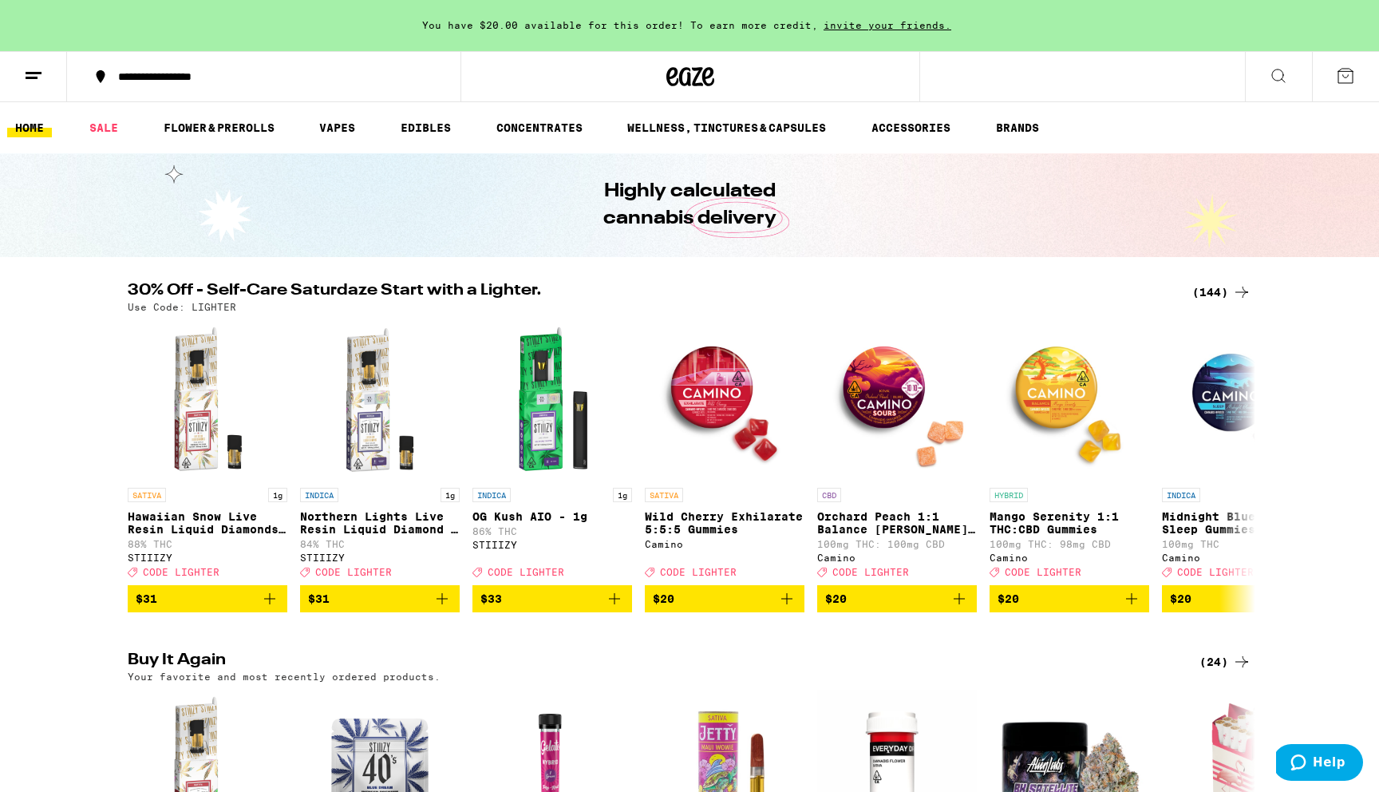
click at [1220, 288] on div "(144)" at bounding box center [1221, 292] width 59 height 19
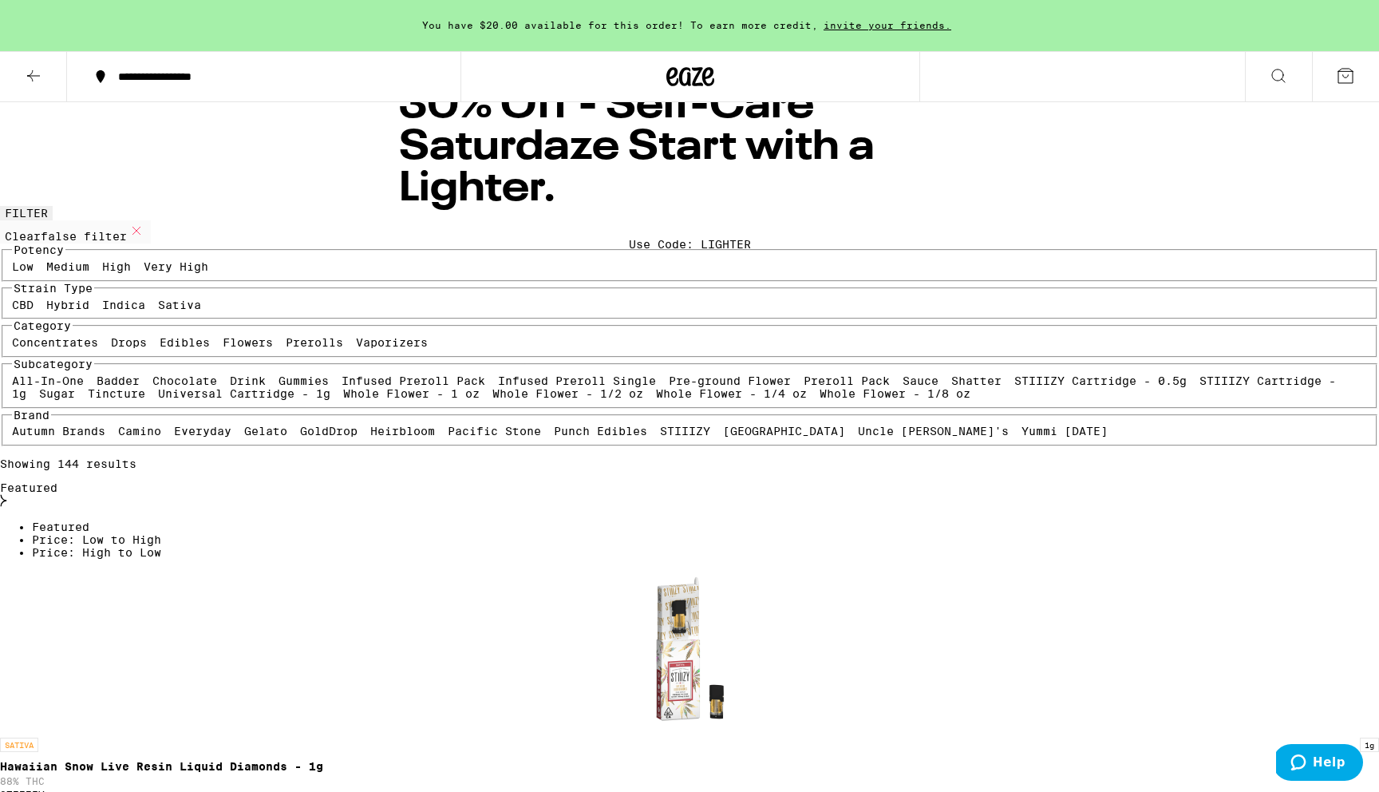
click at [173, 311] on label "Sativa" at bounding box center [179, 304] width 43 height 13
click at [162, 302] on input "Sativa" at bounding box center [161, 301] width 1 height 1
checkbox input "true"
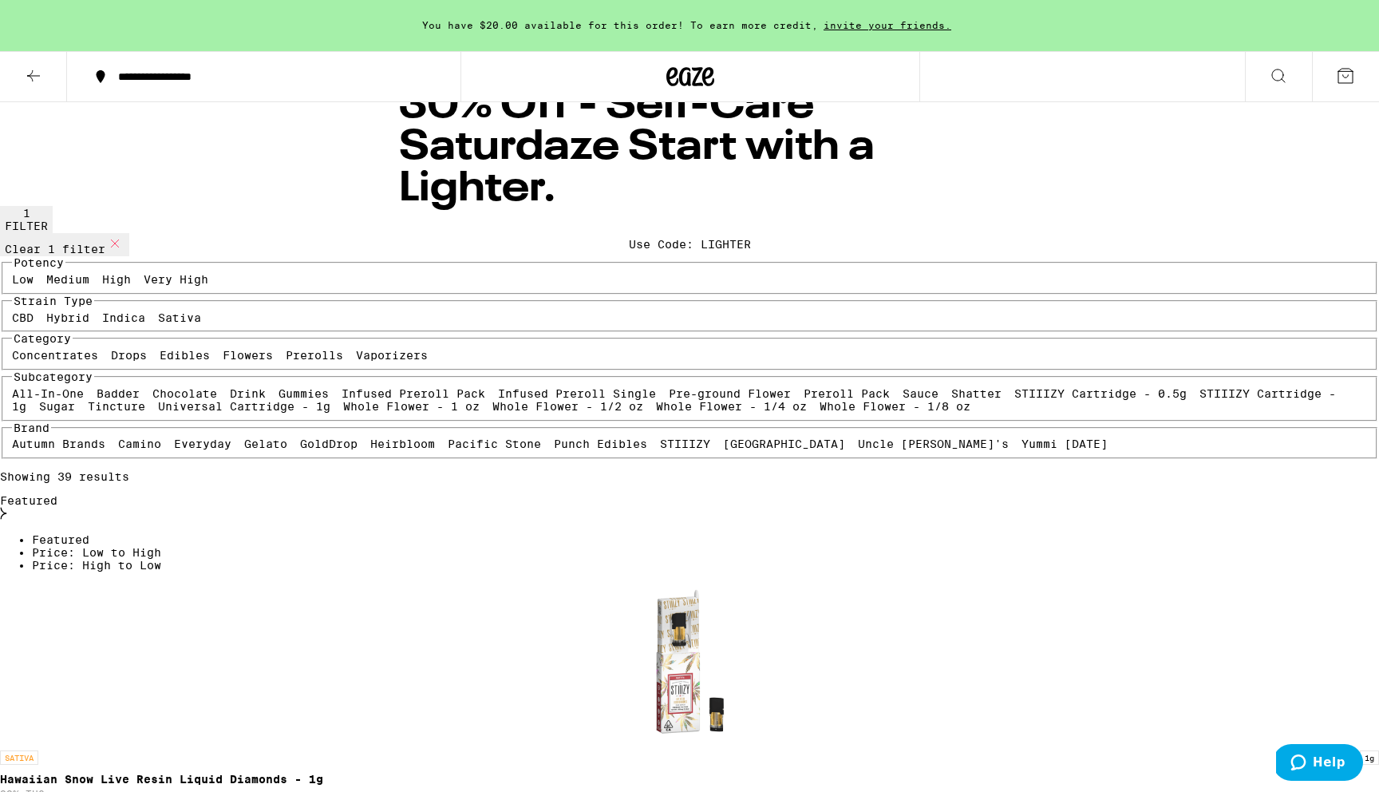
click at [223, 362] on label "Flowers" at bounding box center [248, 355] width 50 height 13
click at [226, 352] on input "Flowers" at bounding box center [226, 351] width 1 height 1
checkbox input "true"
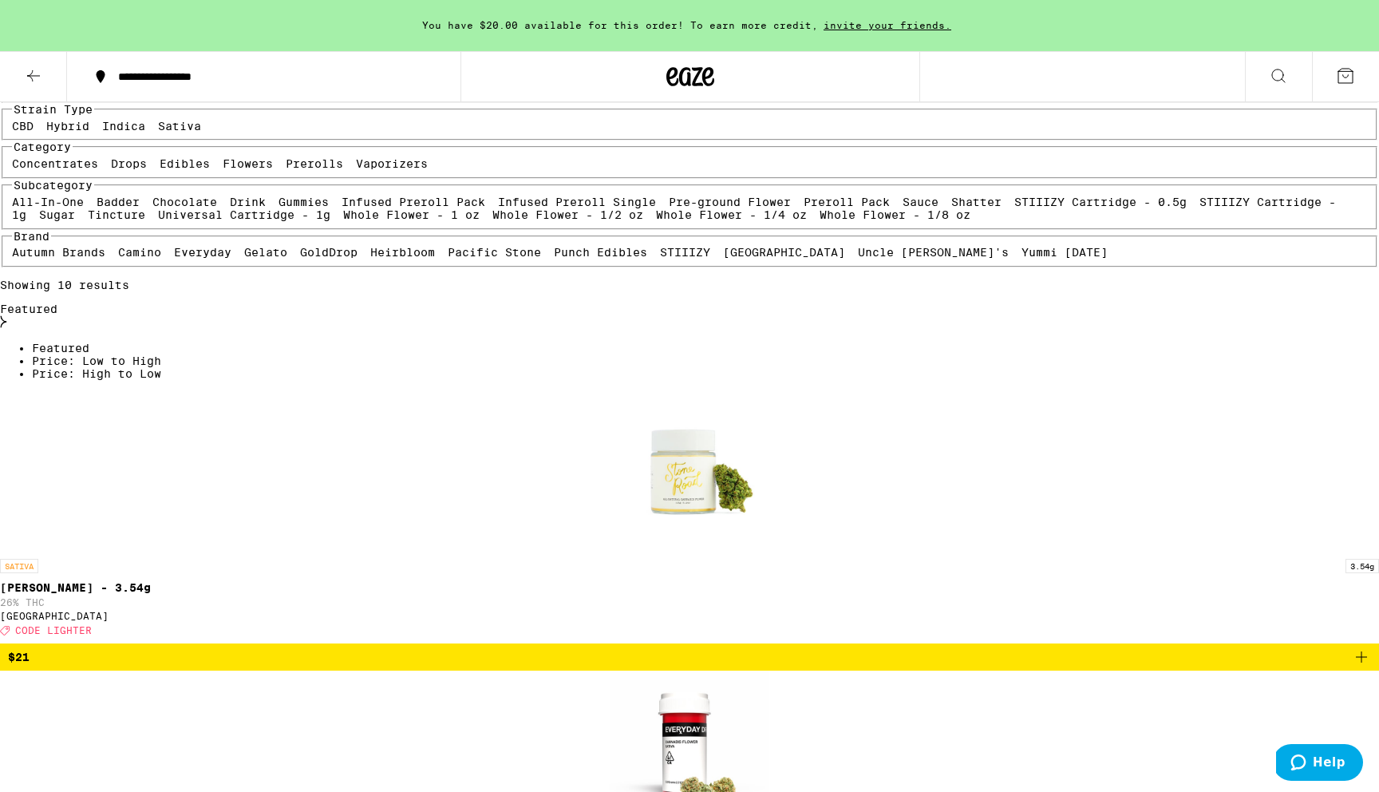
scroll to position [183, 0]
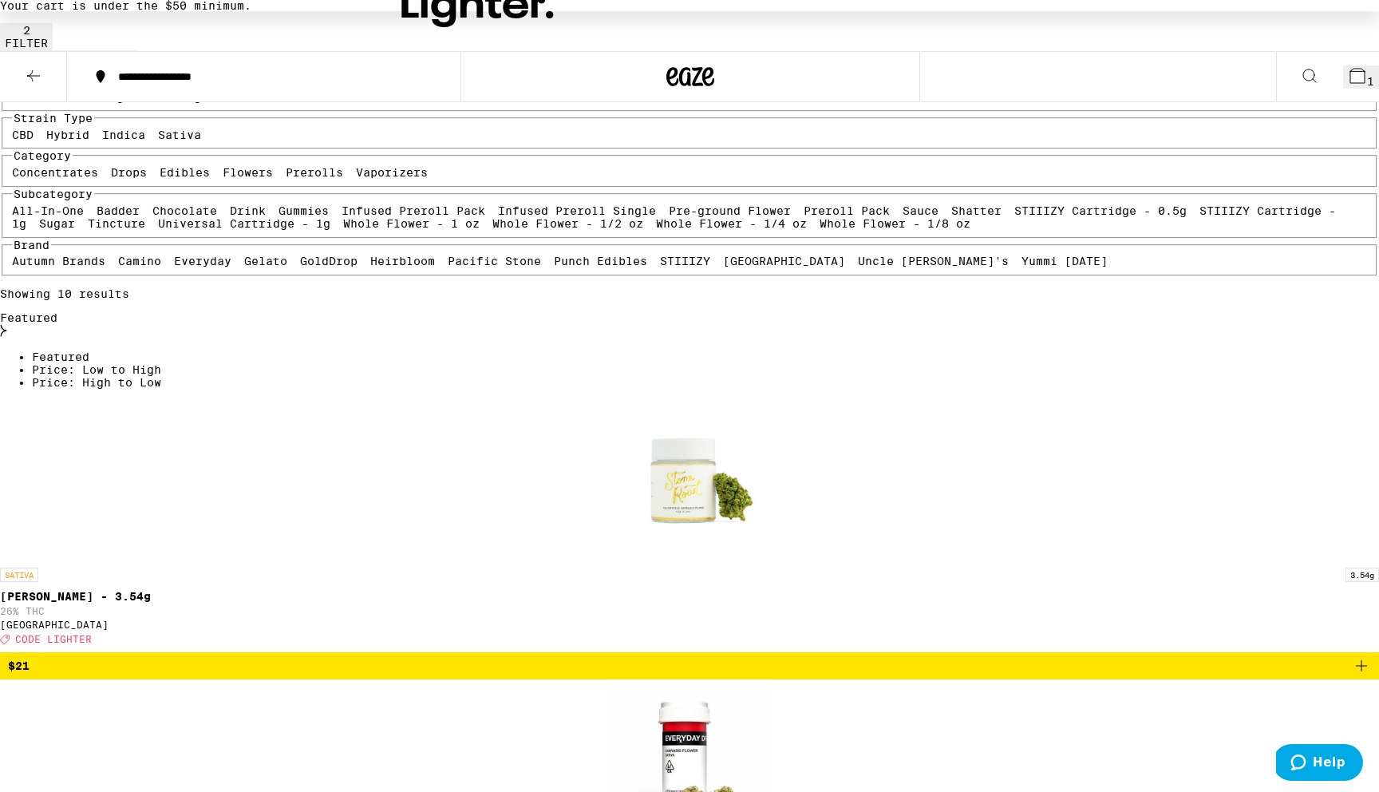
click at [558, 652] on button "$21" at bounding box center [689, 665] width 1379 height 27
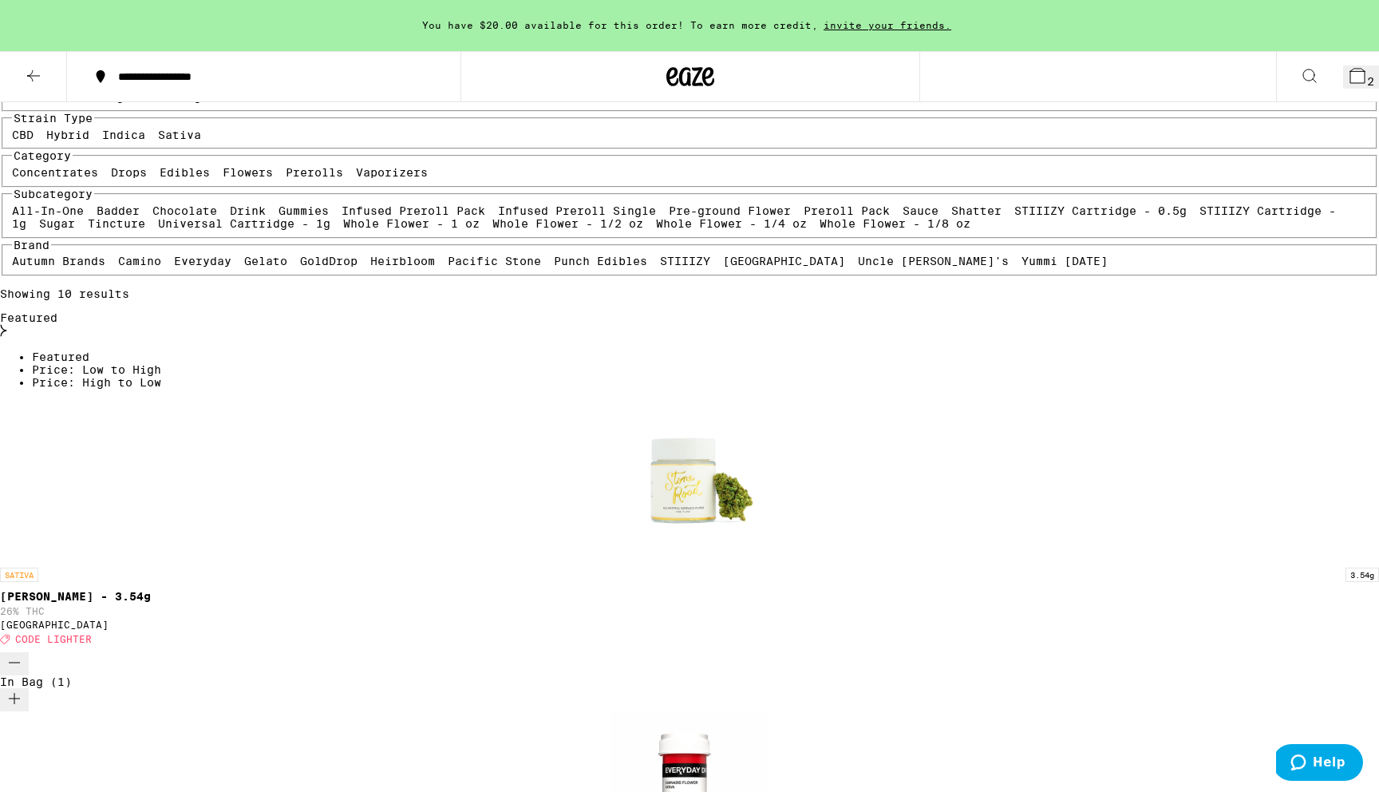
click at [188, 179] on div "Concentrates Drops Edibles Flowers Prerolls Vaporizers" at bounding box center [690, 172] width 1356 height 13
click at [356, 179] on label "Vaporizers" at bounding box center [392, 172] width 72 height 13
click at [359, 169] on input "Vaporizers" at bounding box center [359, 168] width 1 height 1
checkbox input "true"
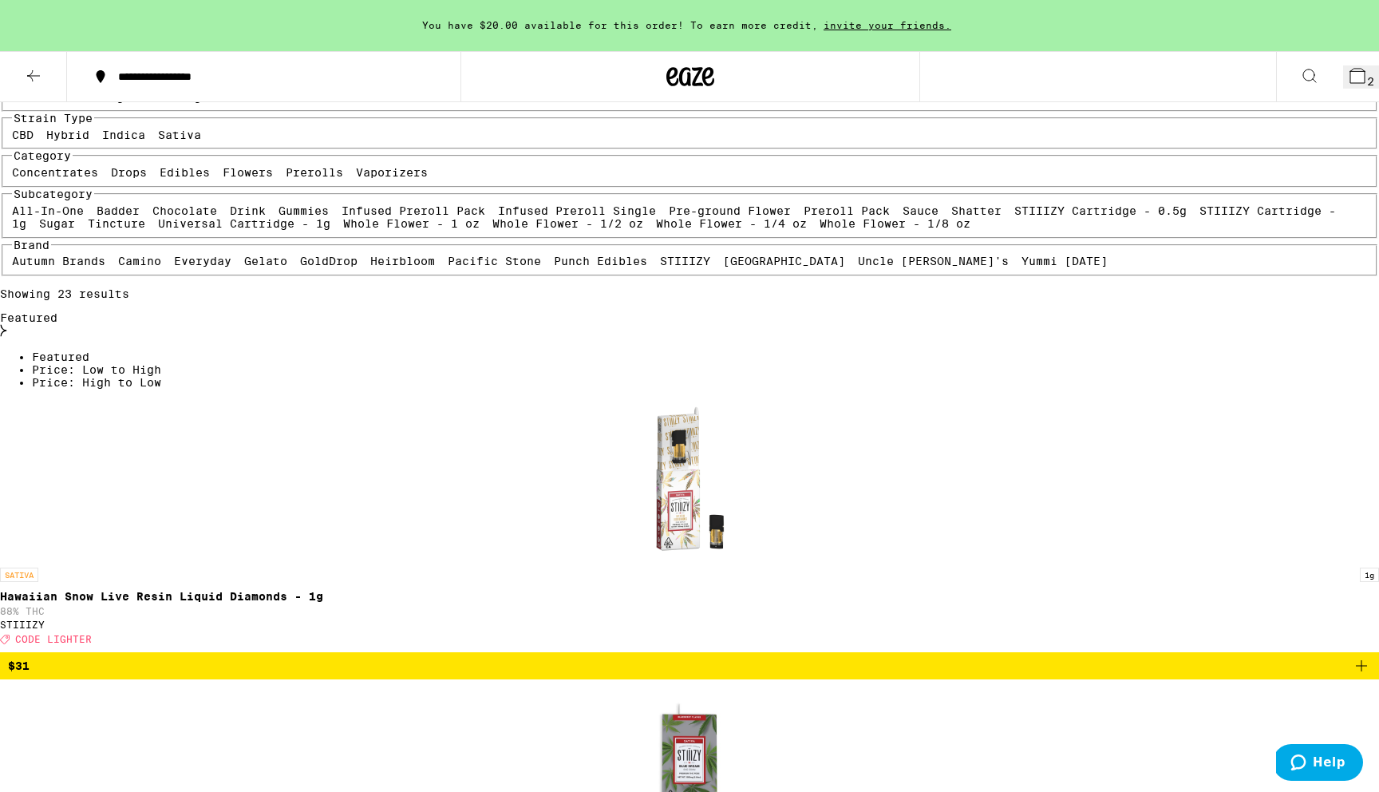
click at [171, 179] on div "Concentrates Drops Edibles Flowers Prerolls Vaporizers" at bounding box center [690, 172] width 1356 height 13
click at [188, 179] on div "Concentrates Drops Edibles Flowers Prerolls Vaporizers" at bounding box center [690, 172] width 1356 height 13
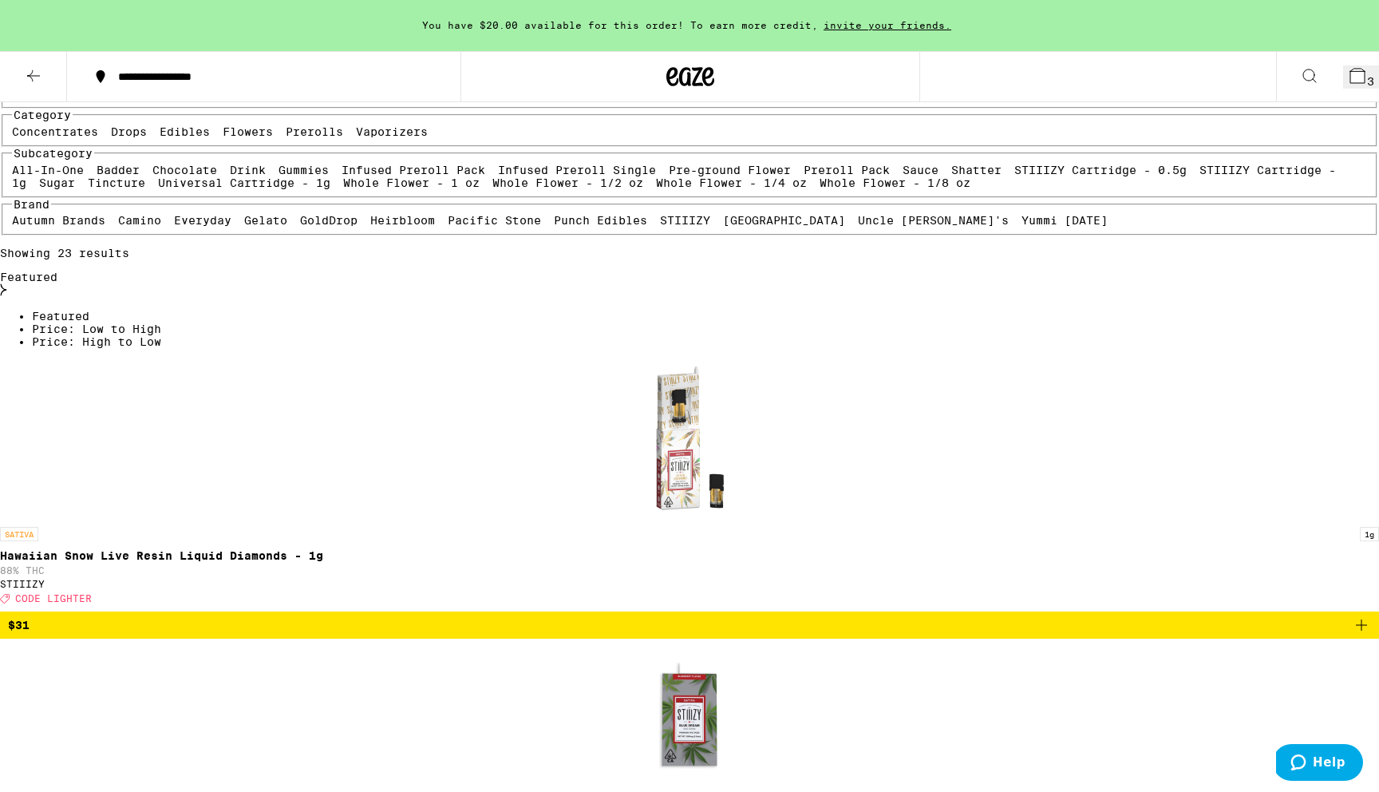
click at [223, 138] on label "Flowers" at bounding box center [248, 131] width 50 height 13
click at [226, 128] on input "Flowers" at bounding box center [226, 128] width 1 height 1
checkbox input "false"
click at [34, 101] on label "CBD" at bounding box center [23, 94] width 22 height 13
click at [16, 91] on input "CBD" at bounding box center [15, 90] width 1 height 1
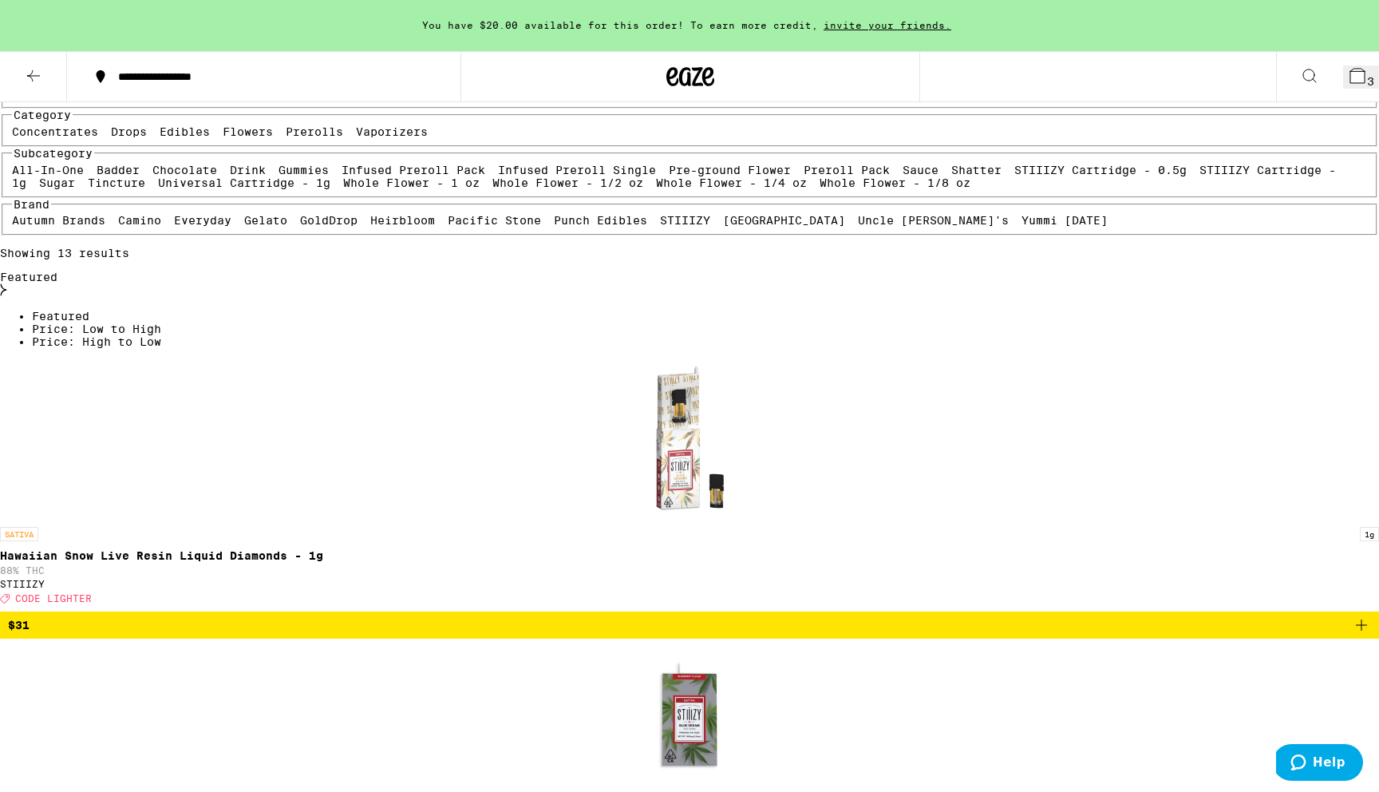
checkbox input "true"
click at [158, 101] on label "Sativa" at bounding box center [179, 94] width 43 height 13
click at [161, 91] on input "Sativa" at bounding box center [161, 90] width 1 height 1
checkbox input "false"
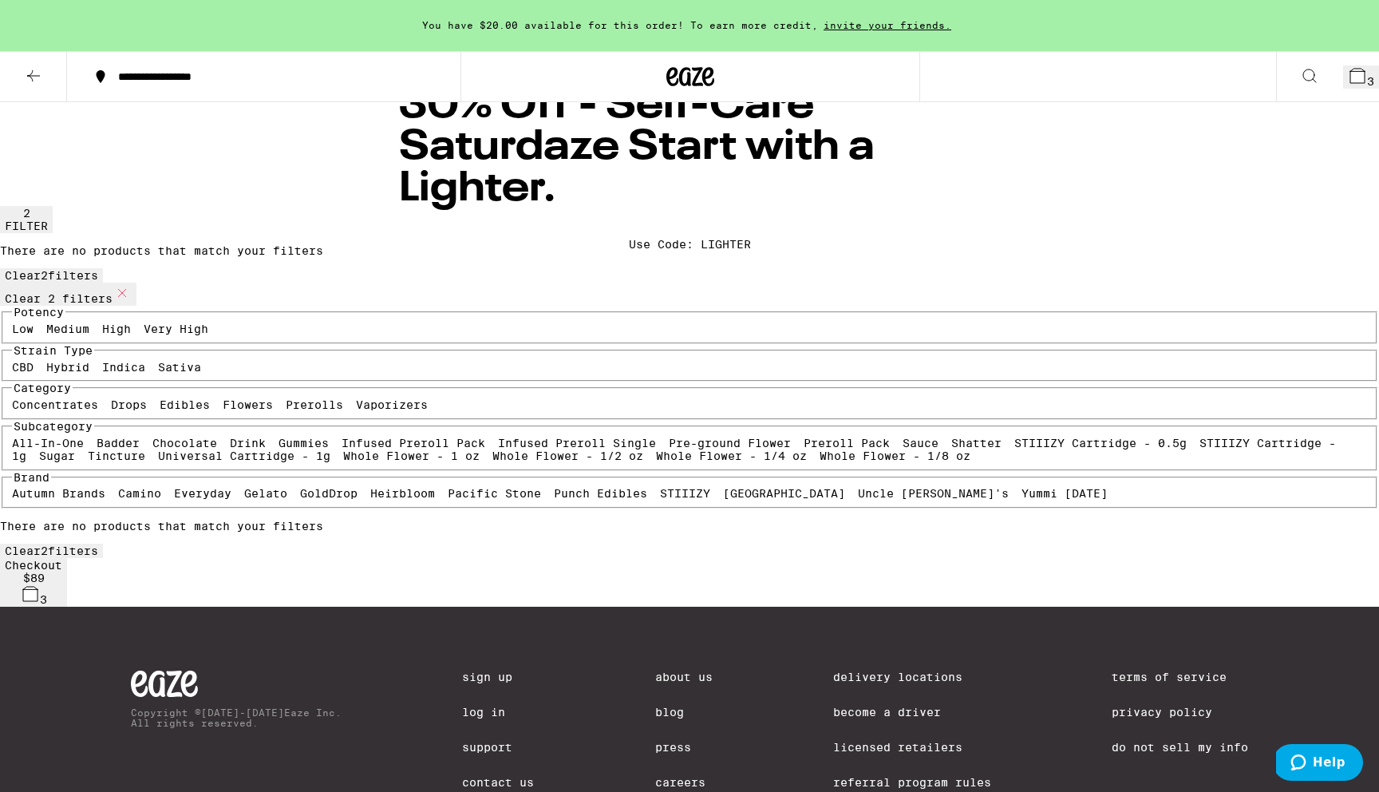
click at [356, 411] on label "Vaporizers" at bounding box center [392, 404] width 72 height 13
click at [359, 401] on input "Vaporizers" at bounding box center [359, 401] width 1 height 1
checkbox input "false"
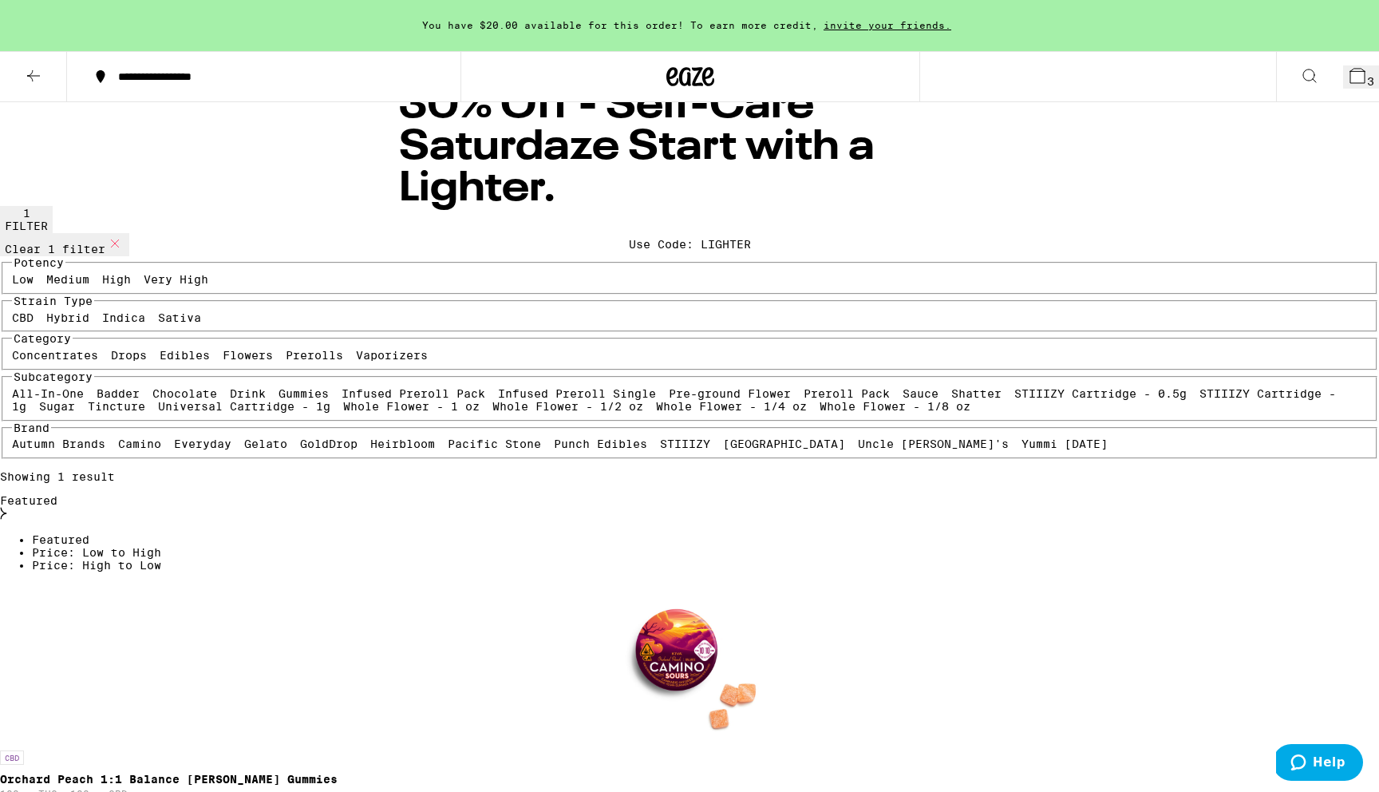
click at [34, 324] on label "CBD" at bounding box center [23, 317] width 22 height 13
click at [16, 314] on input "CBD" at bounding box center [15, 314] width 1 height 1
checkbox input "false"
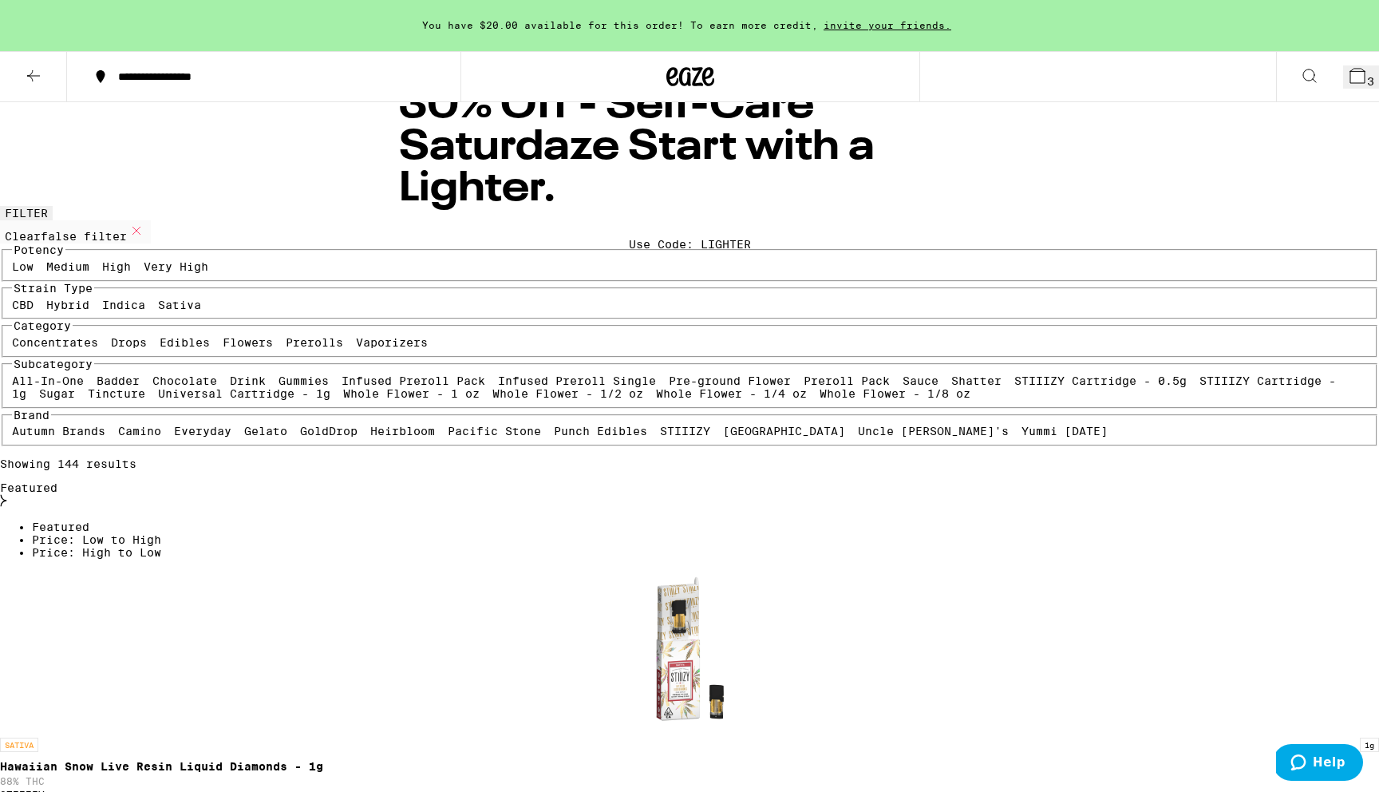
click at [1350, 89] on button "3" at bounding box center [1361, 76] width 36 height 23
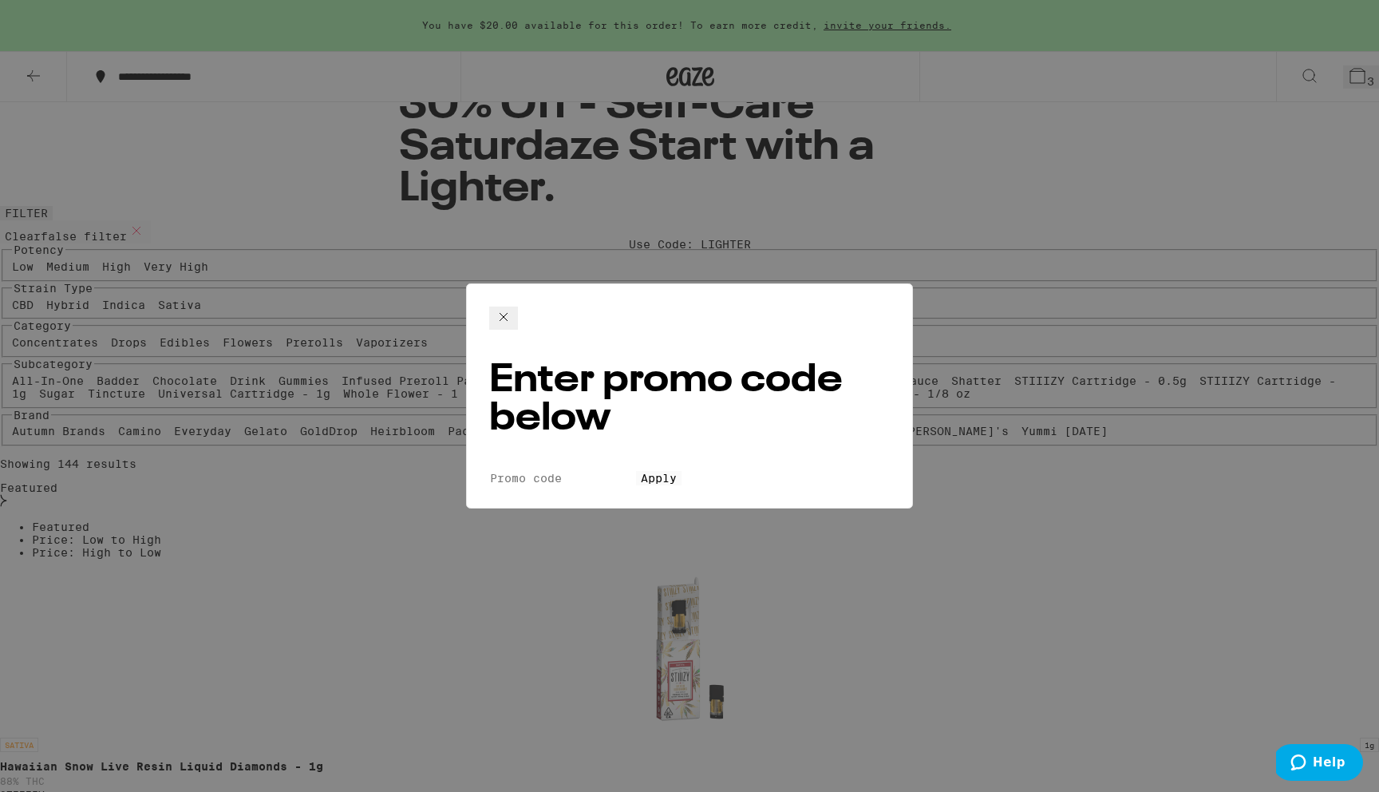
click at [636, 471] on input "Promo Code" at bounding box center [562, 478] width 147 height 14
type input "[DATE]"
click at [636, 471] on button "Apply" at bounding box center [658, 478] width 45 height 14
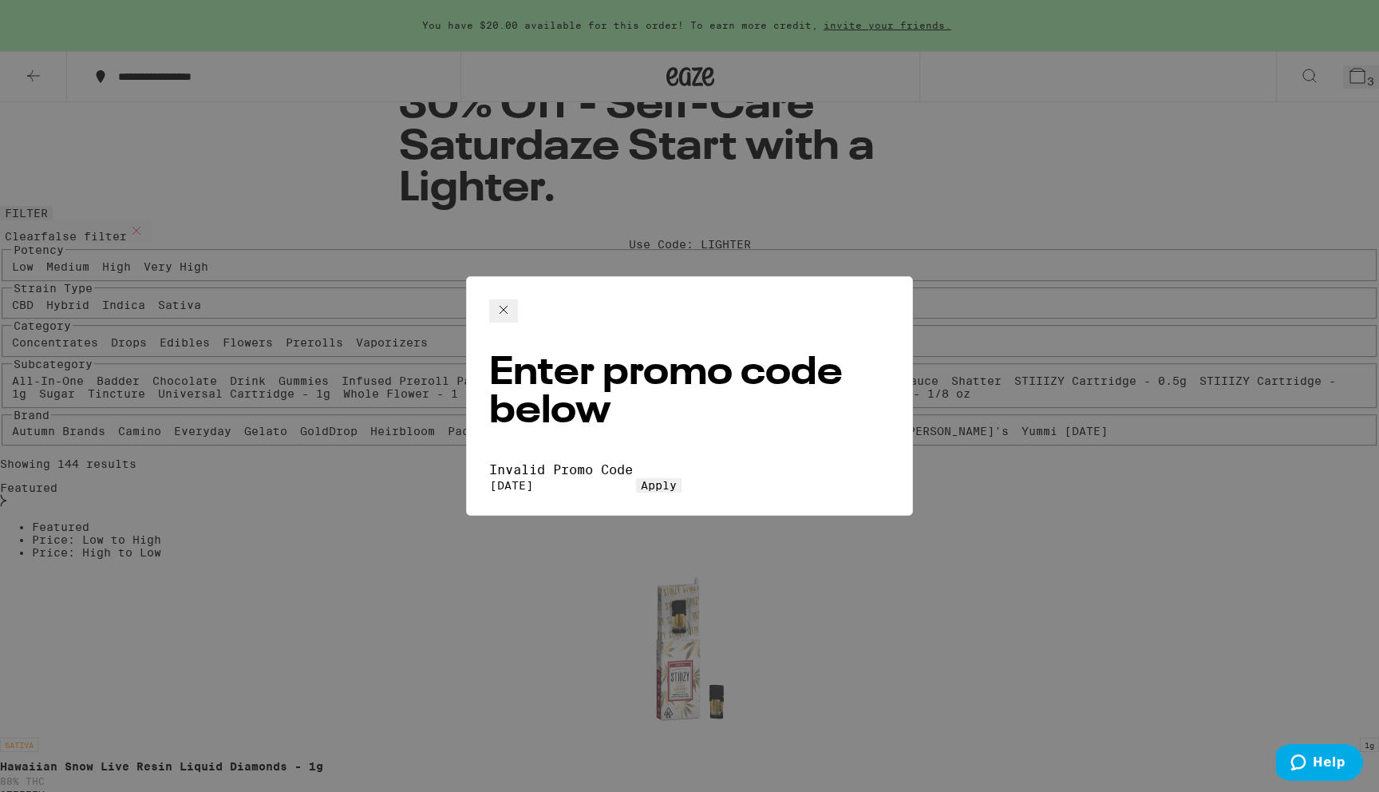
click at [624, 478] on input "[DATE]" at bounding box center [562, 485] width 147 height 14
type input "l"
type input "lighter"
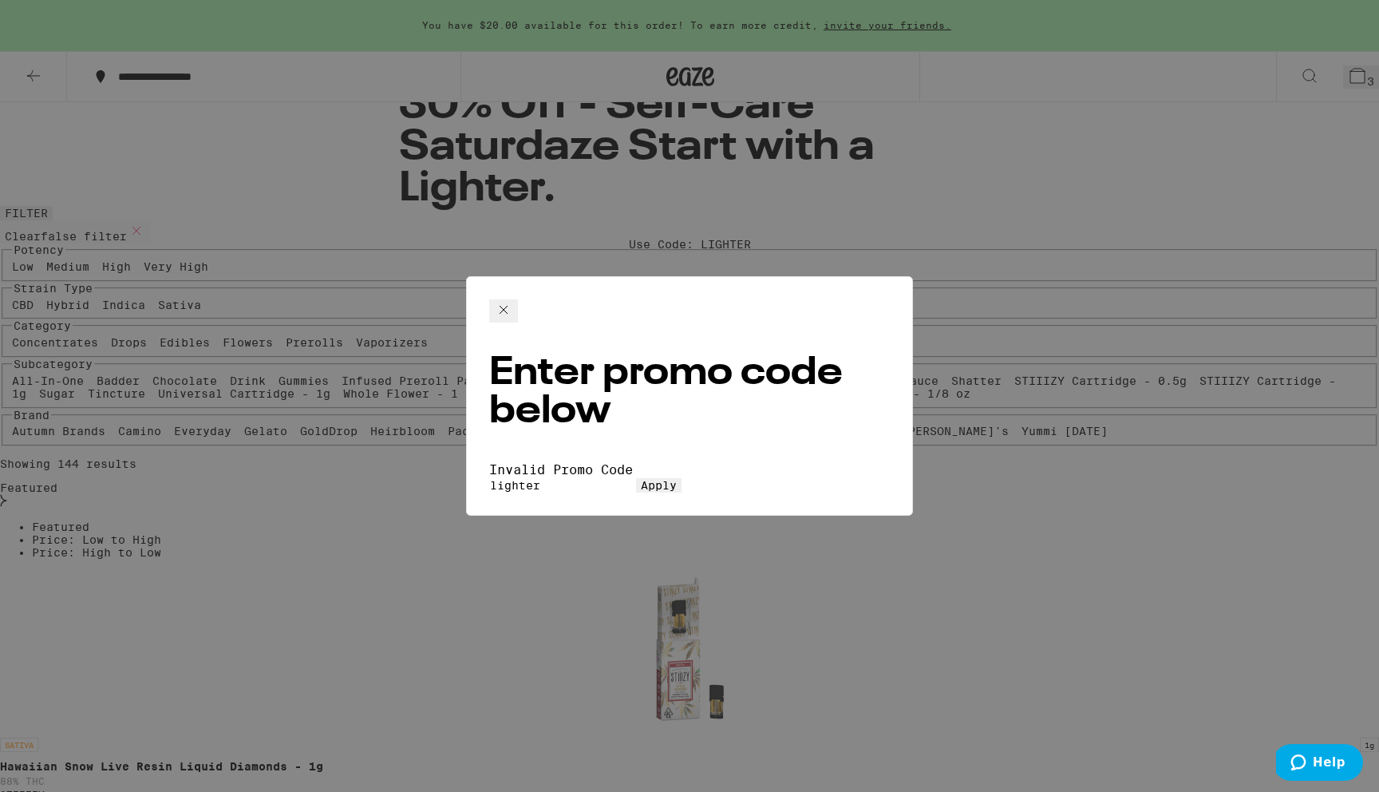
click at [636, 478] on button "Apply" at bounding box center [658, 485] width 45 height 14
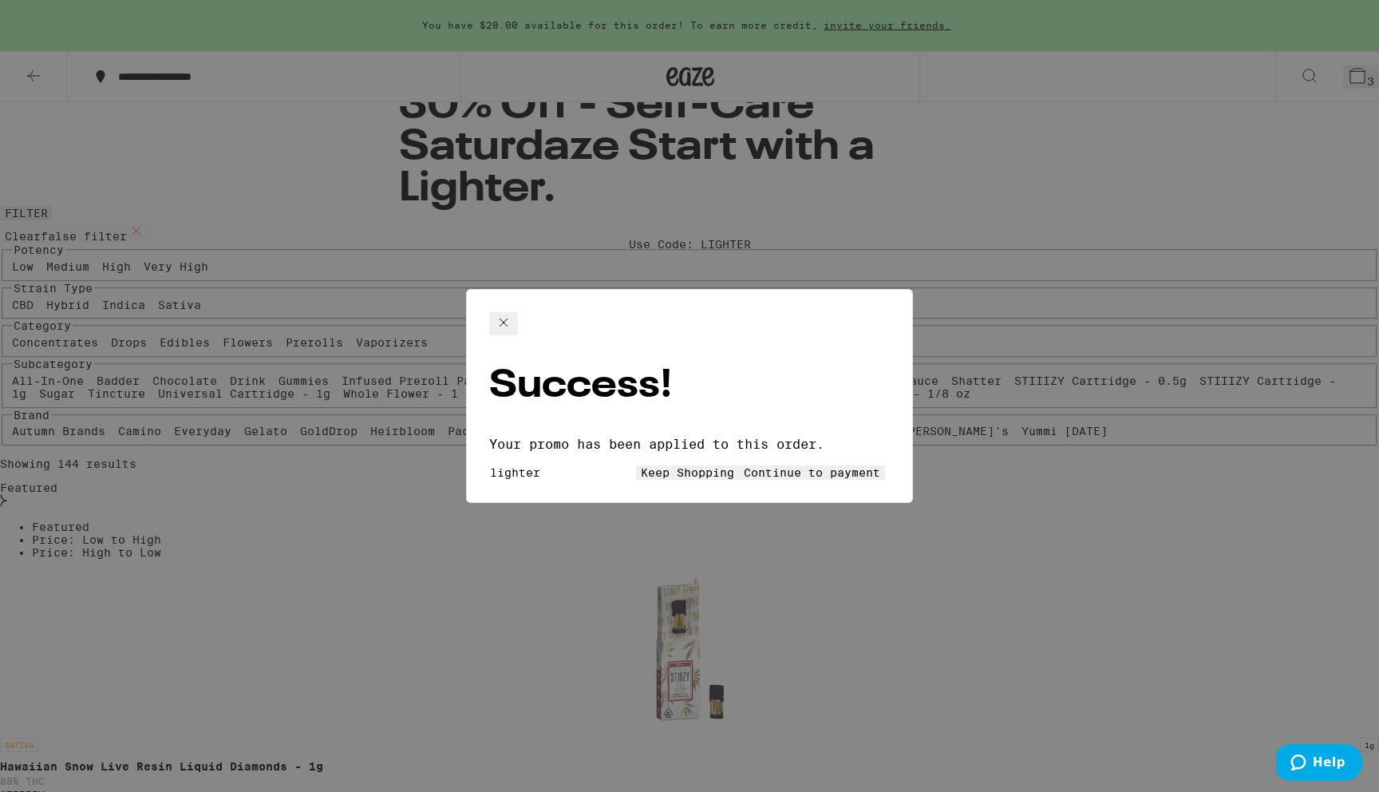
click at [759, 465] on button "Continue to payment" at bounding box center [812, 472] width 146 height 14
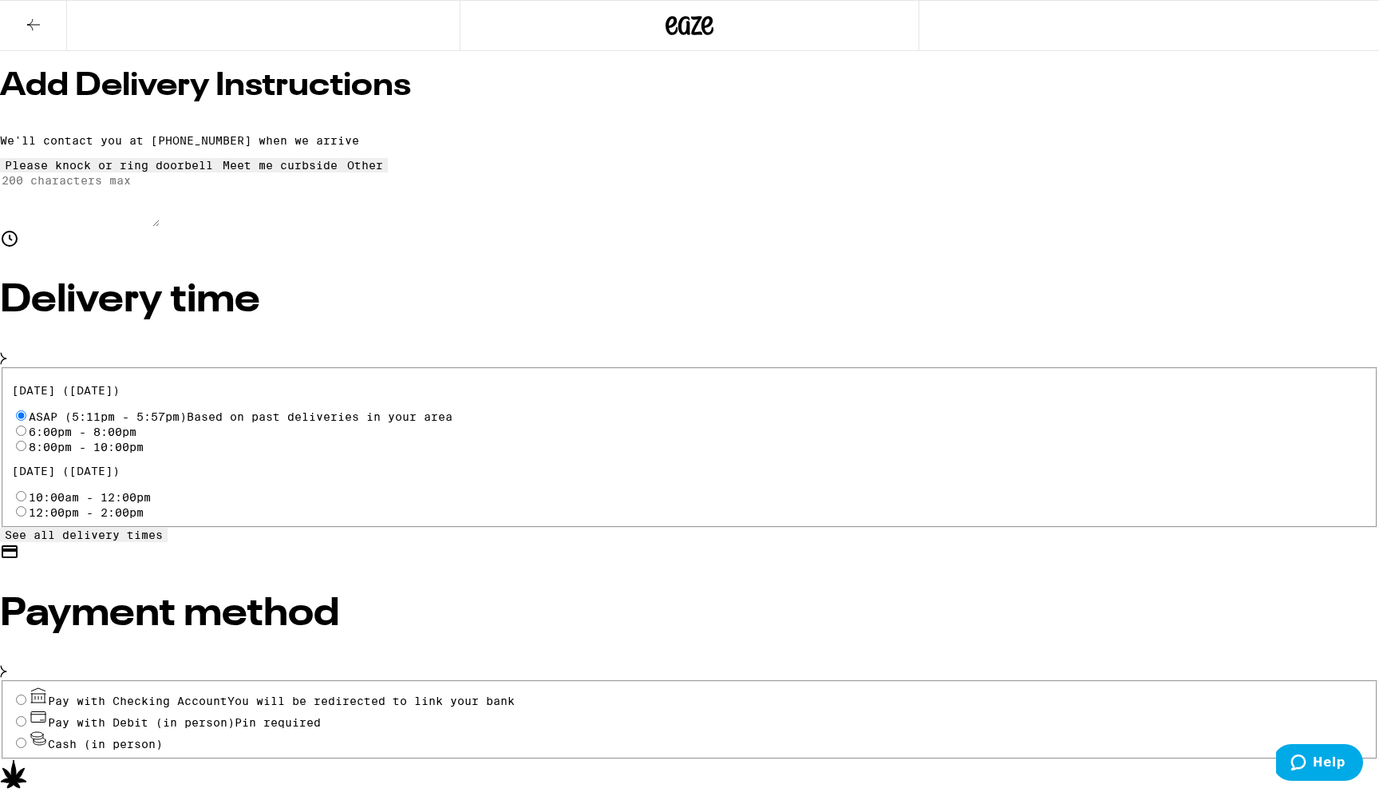
scroll to position [341, 0]
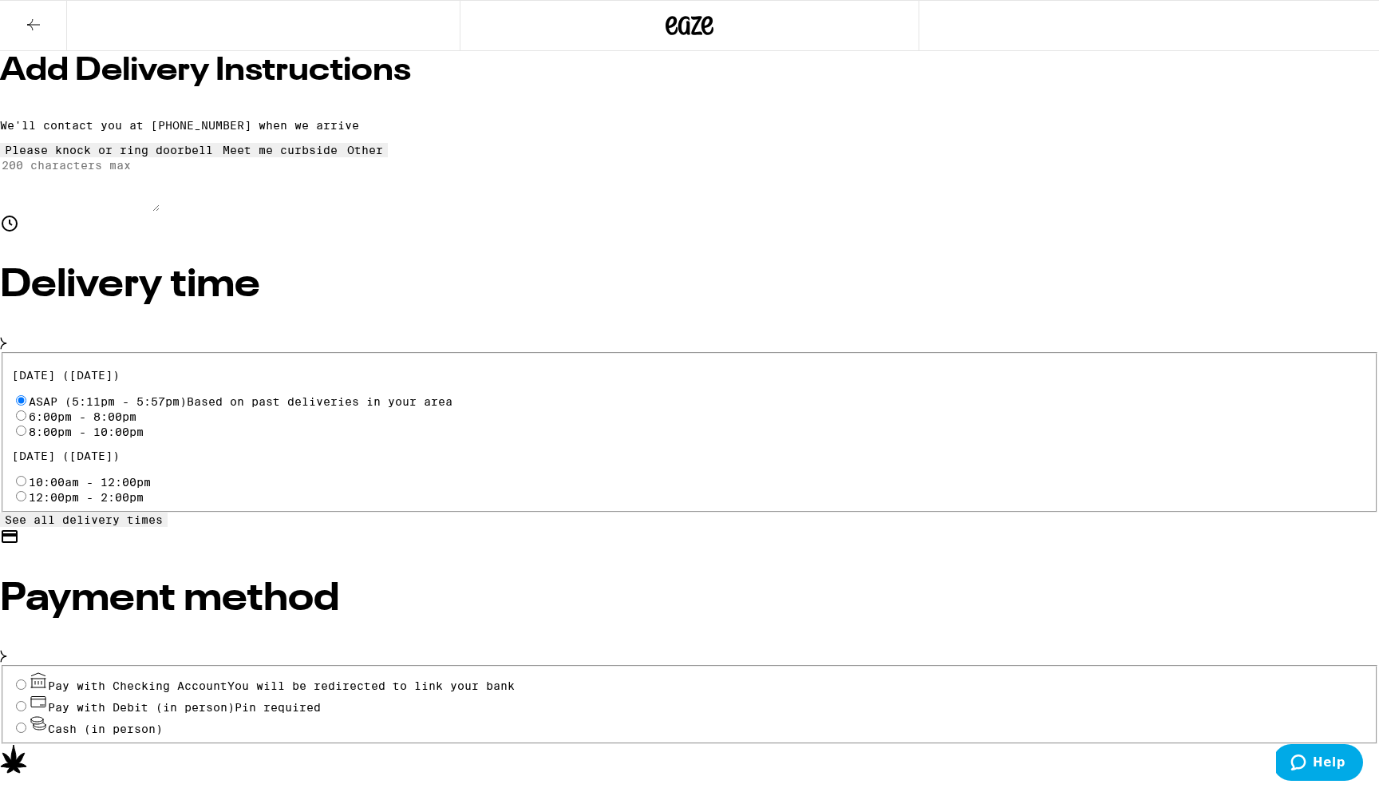
click at [321, 701] on span "Pin required" at bounding box center [278, 707] width 86 height 13
click at [26, 701] on input "Pay with Debit (in person) Pin required" at bounding box center [21, 706] width 10 height 10
radio input "true"
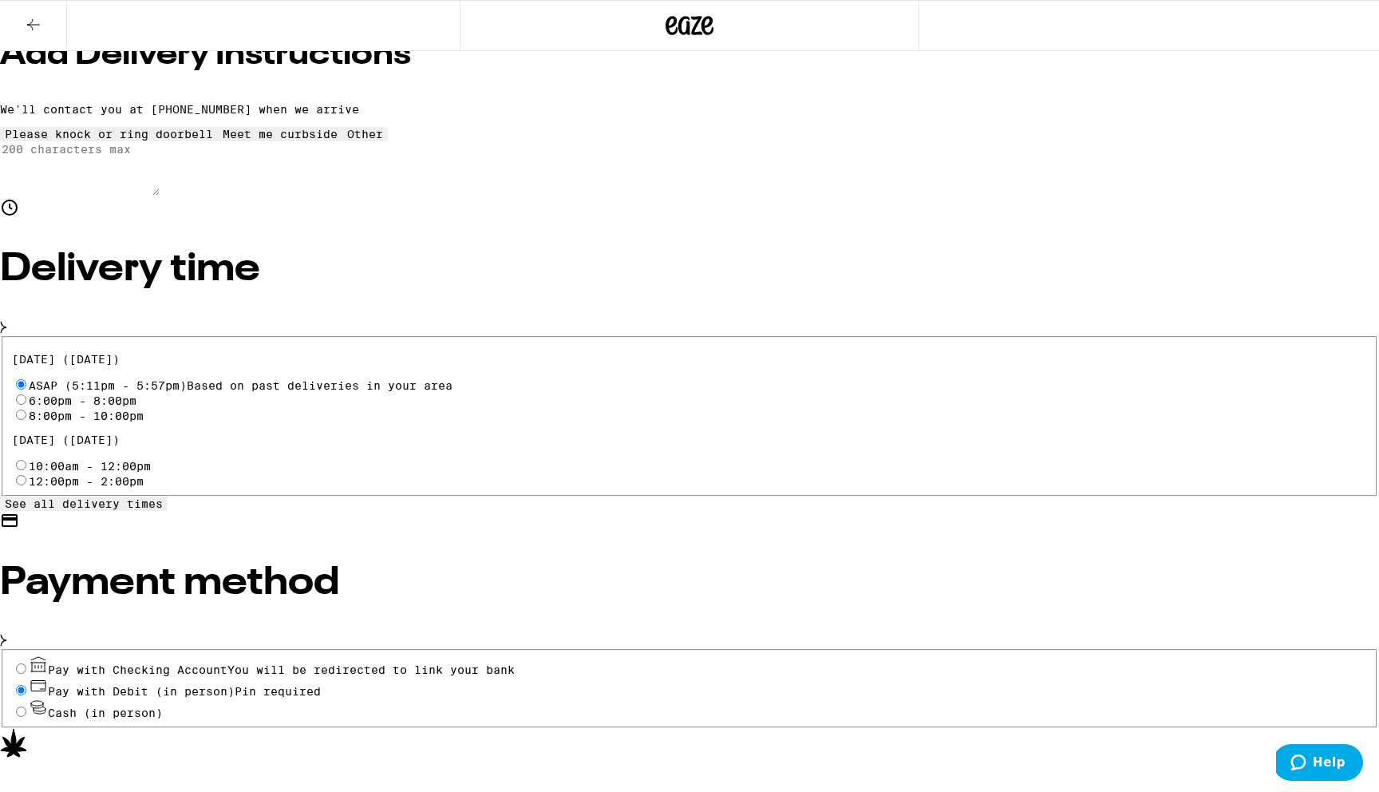
scroll to position [359, 0]
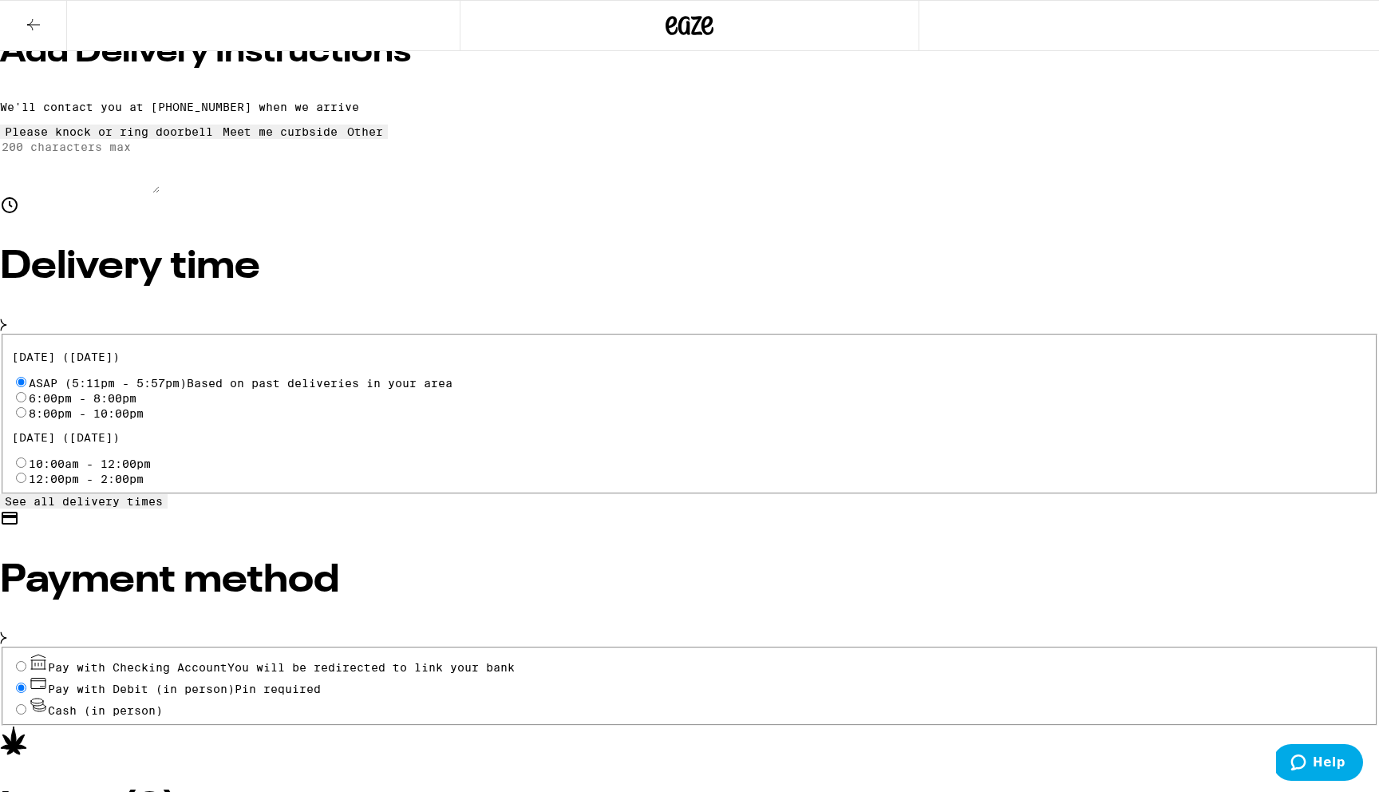
click at [163, 704] on span "Cash (in person)" at bounding box center [105, 710] width 115 height 13
click at [26, 704] on input "Cash (in person)" at bounding box center [21, 709] width 10 height 10
radio input "true"
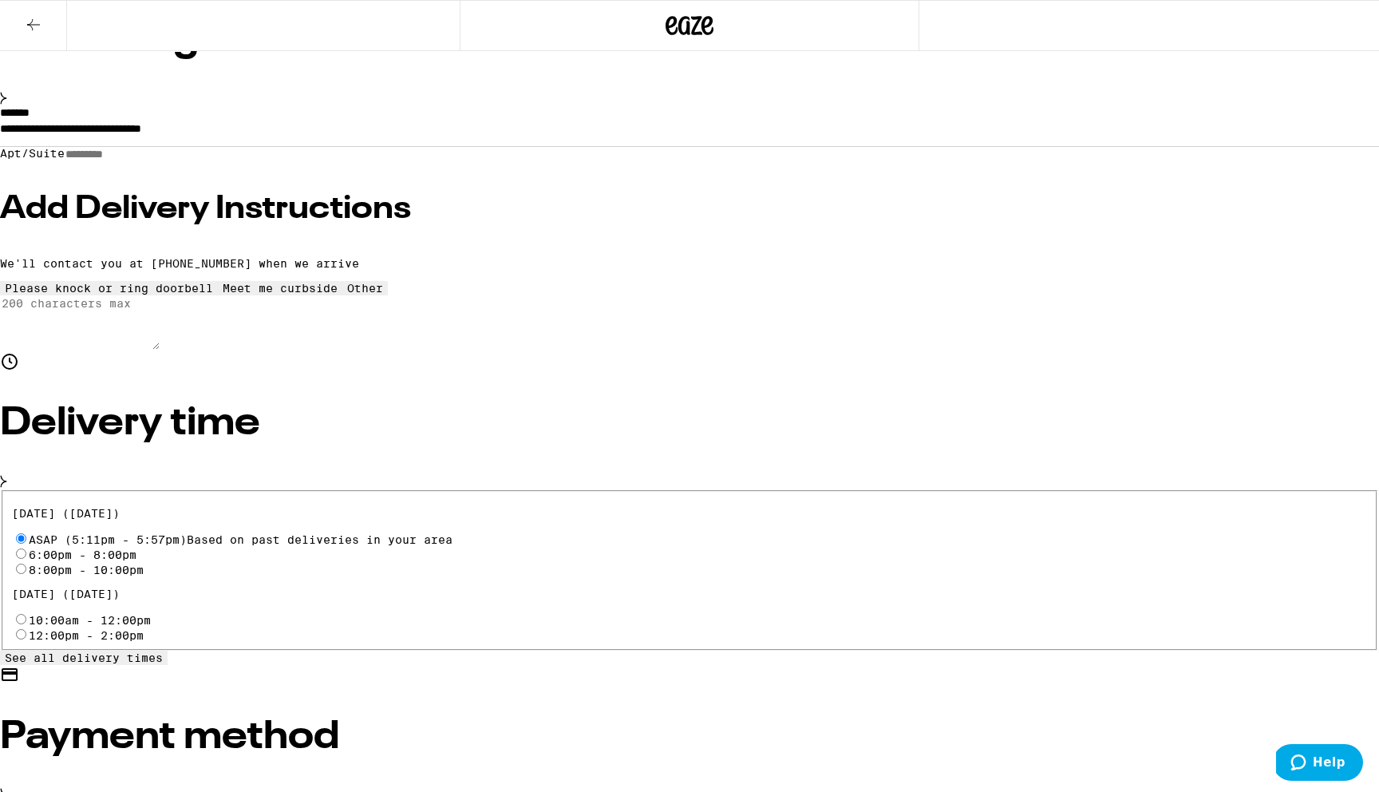
scroll to position [0, 0]
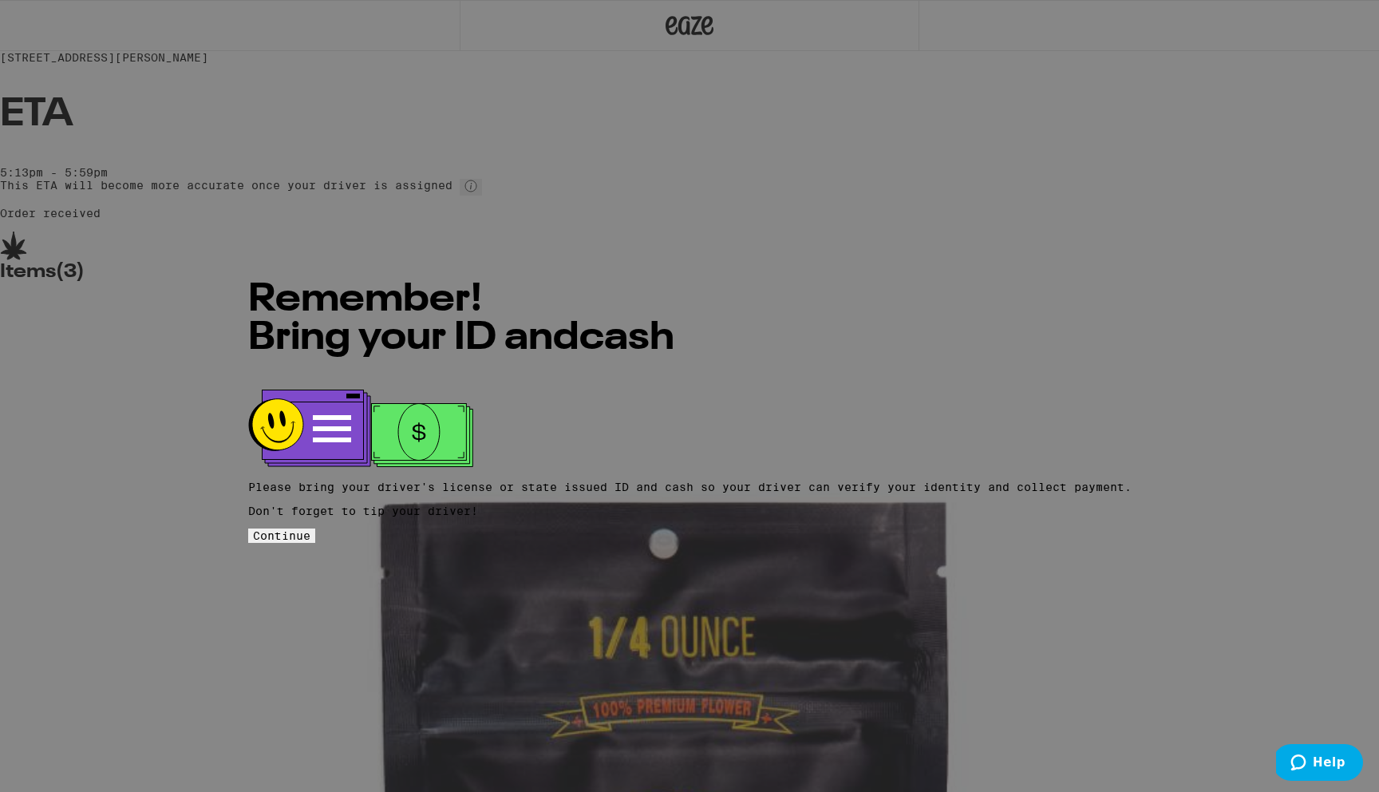
click at [310, 529] on span "Continue" at bounding box center [281, 535] width 57 height 13
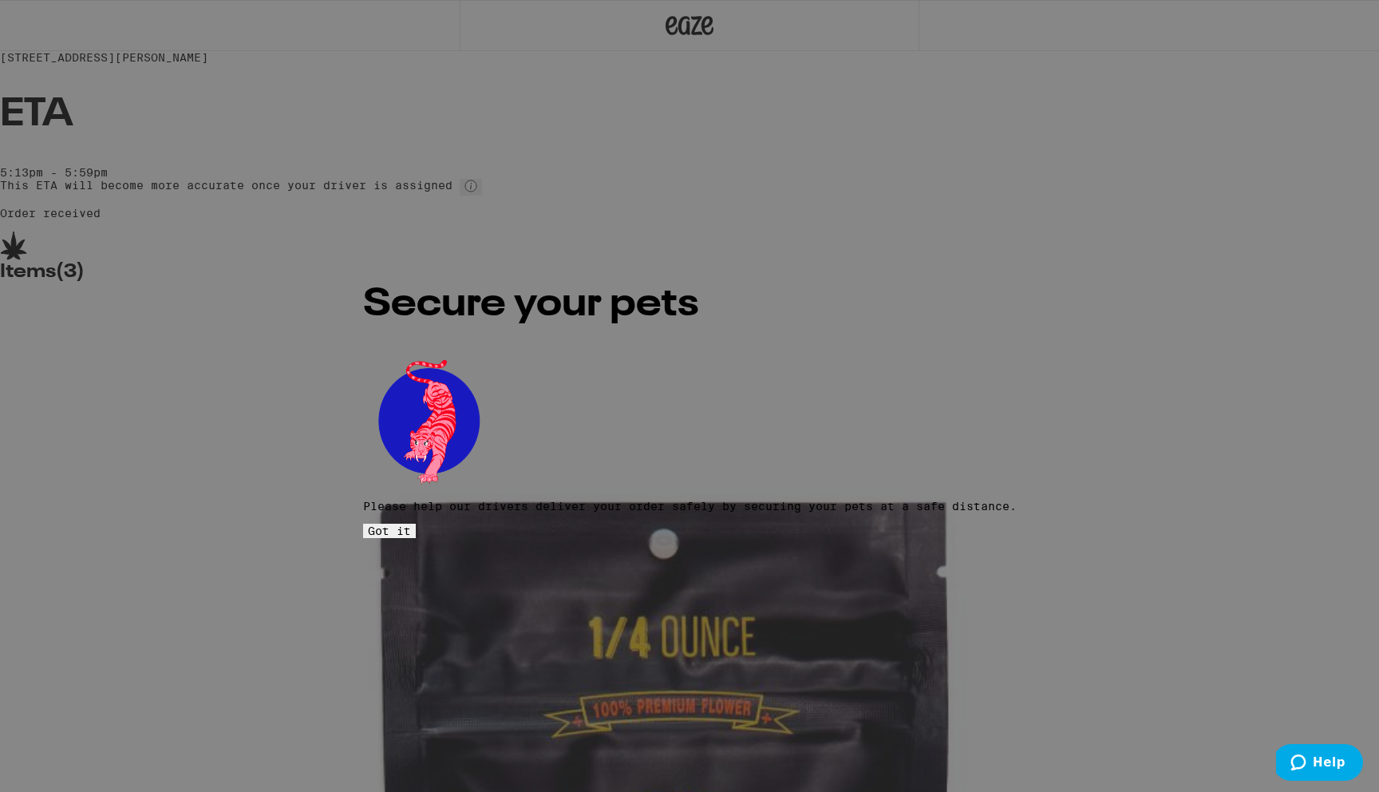
click at [411, 524] on span "Got it" at bounding box center [389, 530] width 43 height 13
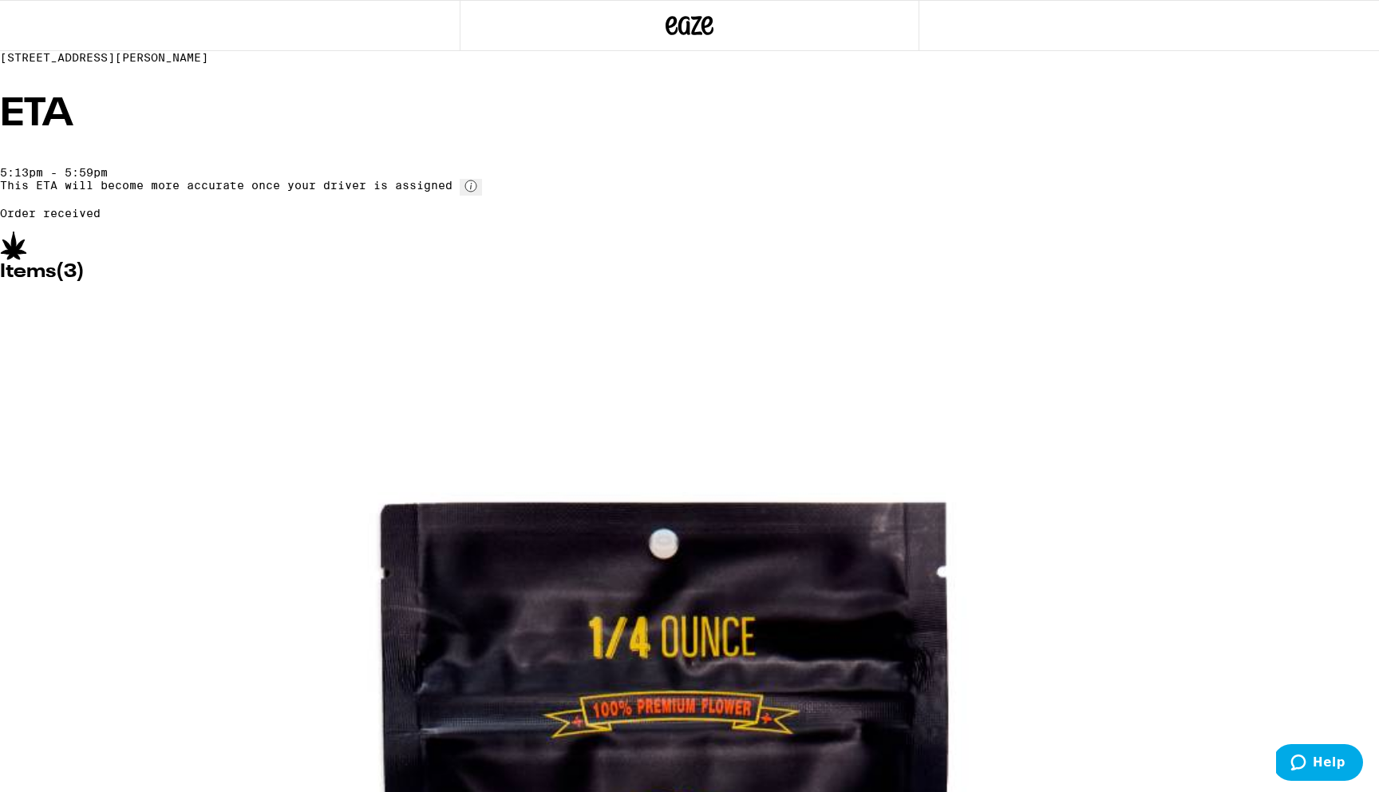
scroll to position [115, 0]
